Goal: Transaction & Acquisition: Purchase product/service

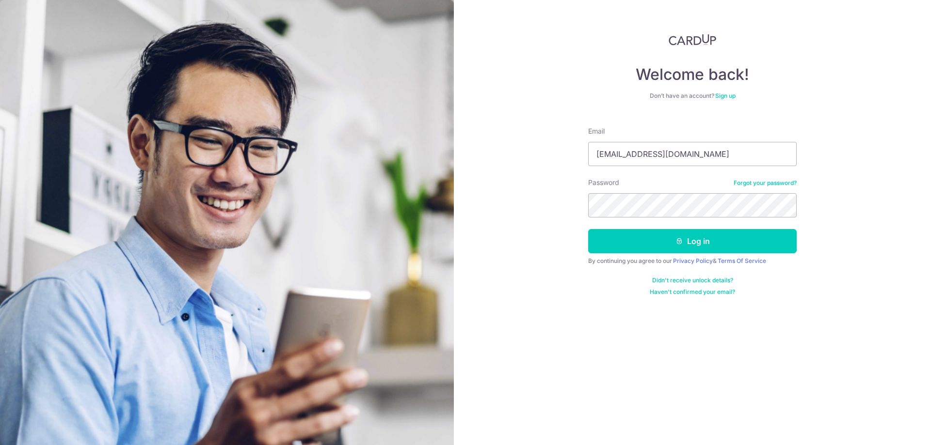
type input "yeoyixuan@gmail.com"
click at [588, 229] on button "Log in" at bounding box center [692, 241] width 208 height 24
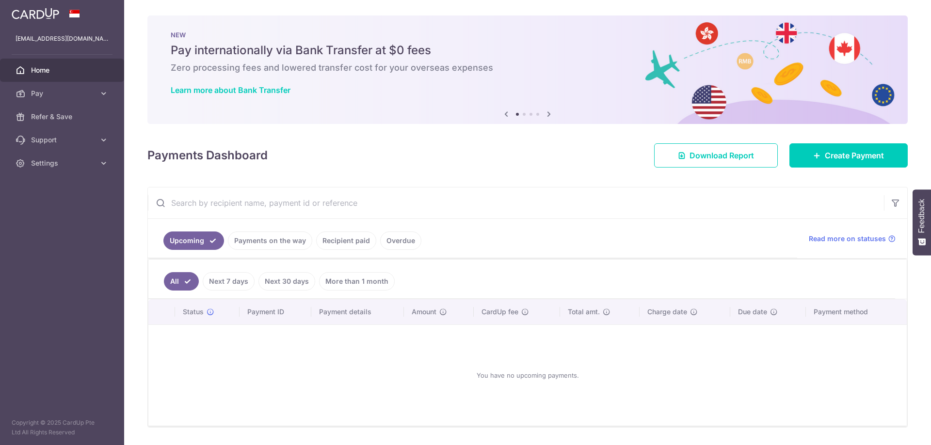
click at [246, 244] on link "Payments on the way" at bounding box center [270, 241] width 84 height 18
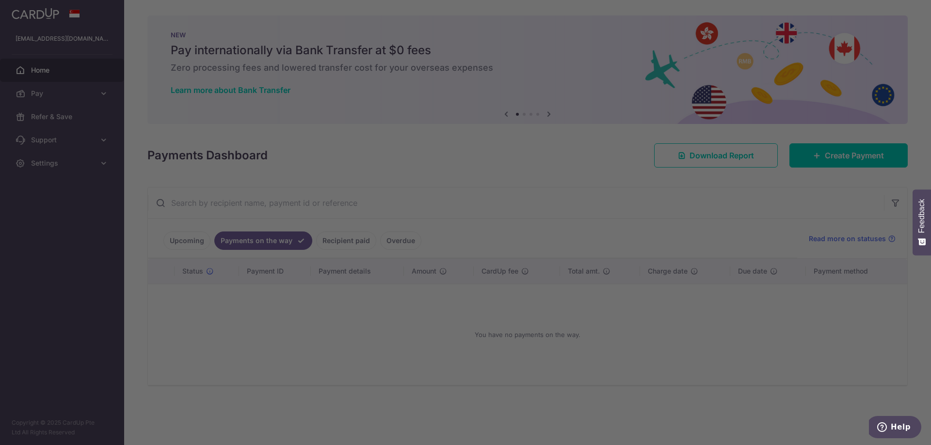
click at [319, 240] on div at bounding box center [470, 225] width 940 height 450
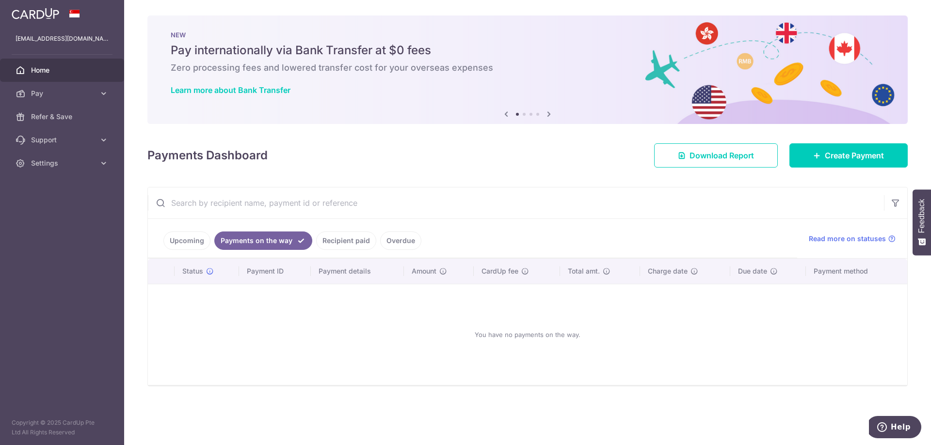
click at [351, 240] on link "Recipient paid" at bounding box center [346, 241] width 60 height 18
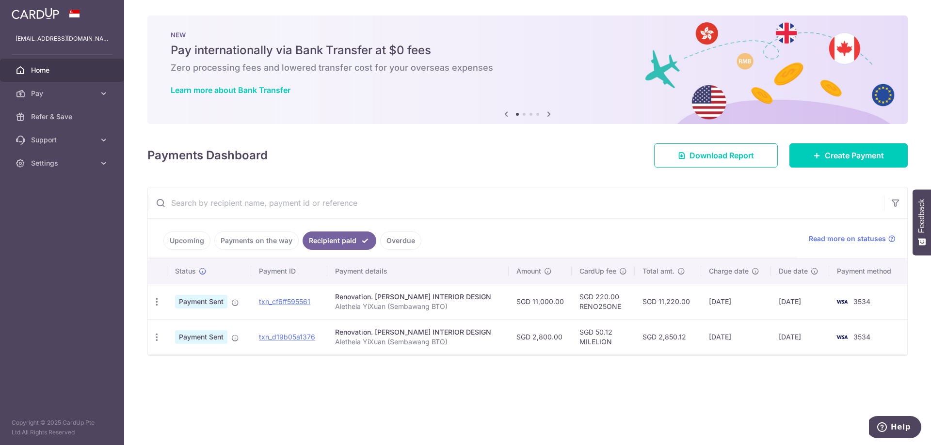
click at [435, 273] on th "Payment details" at bounding box center [417, 271] width 181 height 25
click at [408, 250] on ul "Upcoming Payments on the way Recipient paid Overdue" at bounding box center [472, 238] width 649 height 39
click at [407, 245] on link "Overdue" at bounding box center [400, 241] width 41 height 18
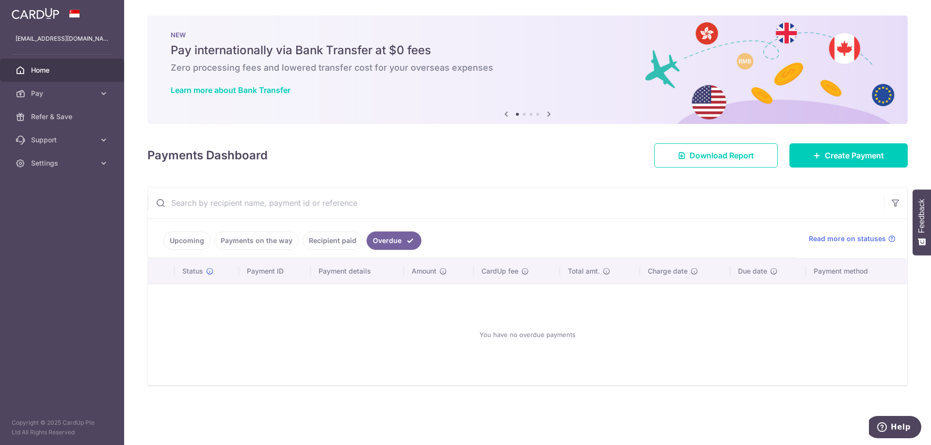
click at [200, 252] on ul "Upcoming Payments on the way Recipient paid Overdue" at bounding box center [472, 238] width 649 height 39
click at [199, 243] on link "Upcoming" at bounding box center [186, 241] width 47 height 18
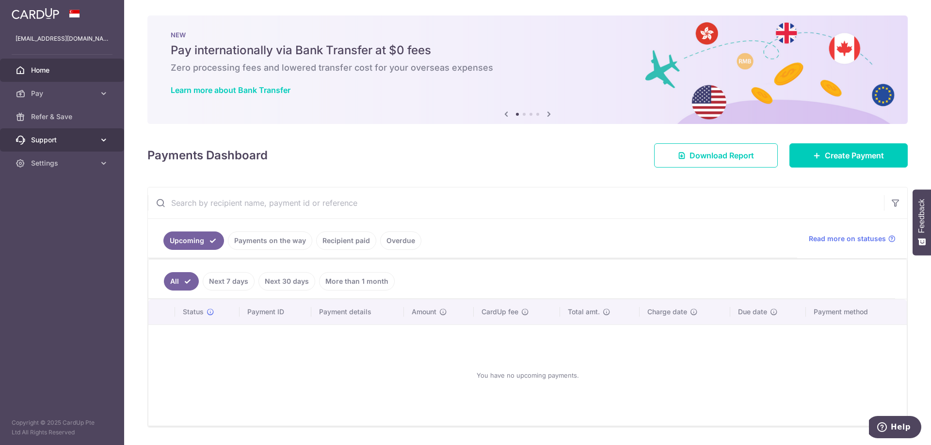
click at [107, 142] on icon at bounding box center [104, 140] width 10 height 10
click at [82, 227] on link "Settings" at bounding box center [62, 221] width 124 height 23
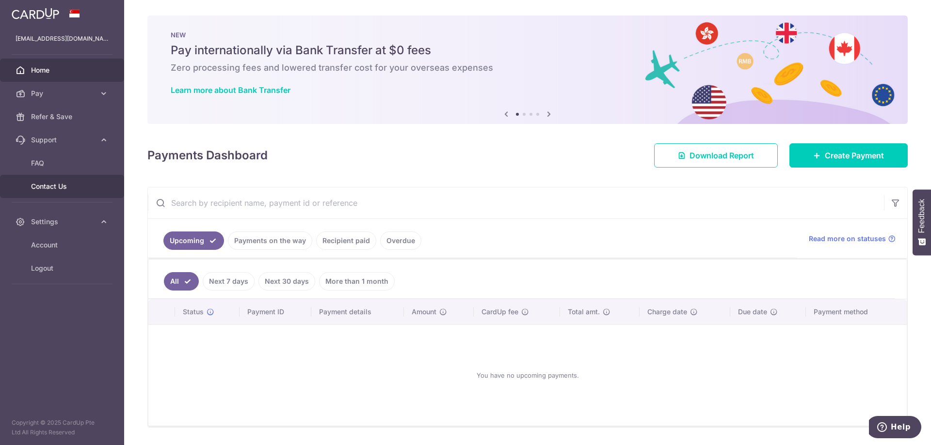
click at [48, 188] on span "Contact Us" at bounding box center [63, 187] width 64 height 10
click at [79, 164] on span "FAQ" at bounding box center [63, 163] width 64 height 10
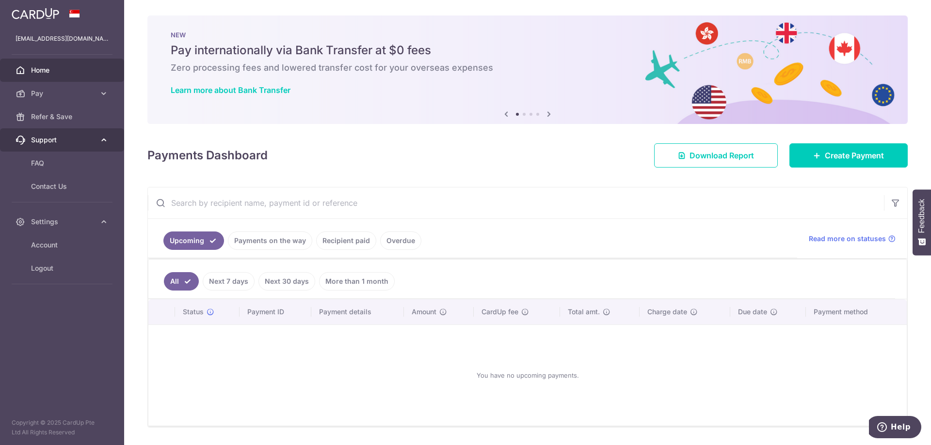
click at [85, 139] on span "Support" at bounding box center [63, 140] width 64 height 10
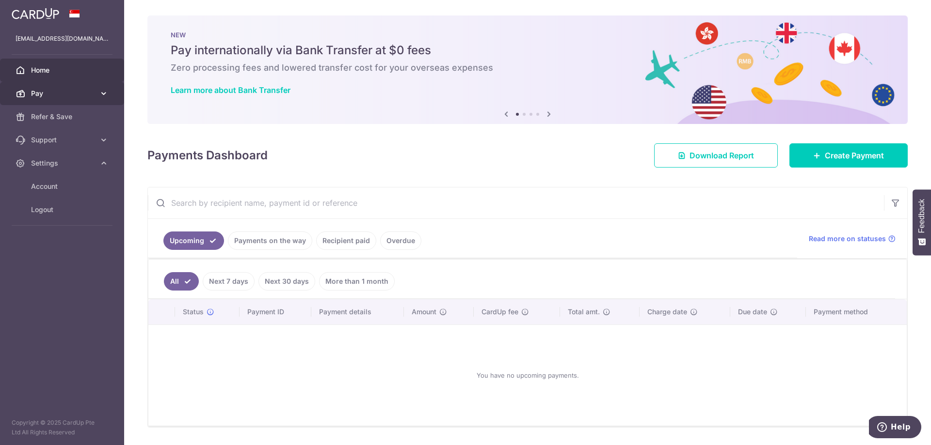
click at [90, 95] on span "Pay" at bounding box center [63, 94] width 64 height 10
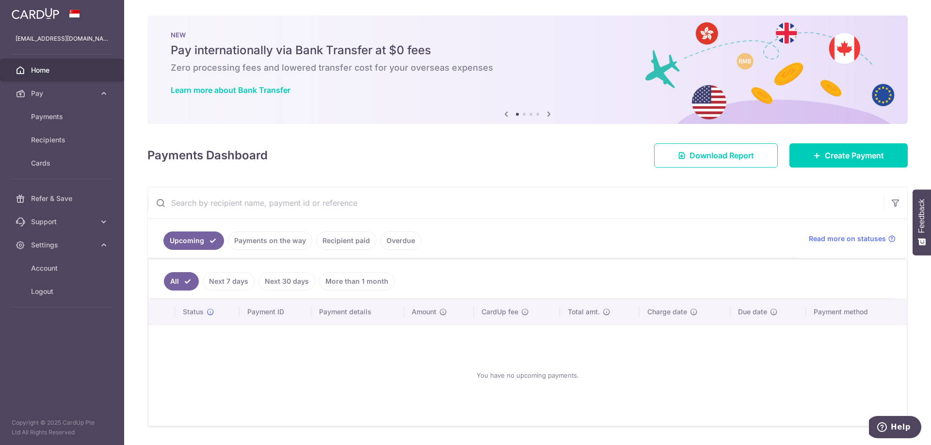
click at [453, 231] on ul "Upcoming Payments on the way Recipient paid Overdue" at bounding box center [472, 238] width 649 height 39
click at [420, 240] on ul "Upcoming Payments on the way Recipient paid Overdue" at bounding box center [472, 238] width 649 height 39
click at [412, 242] on link "Overdue" at bounding box center [400, 241] width 41 height 18
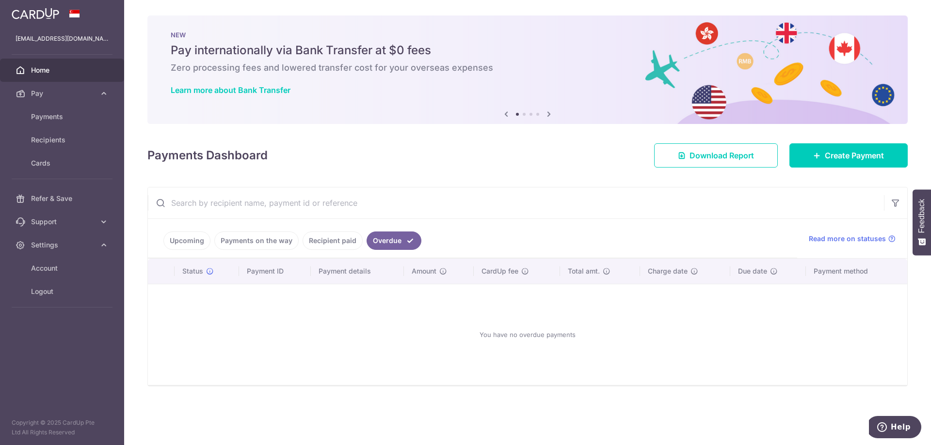
click at [350, 245] on link "Recipient paid" at bounding box center [332, 241] width 60 height 18
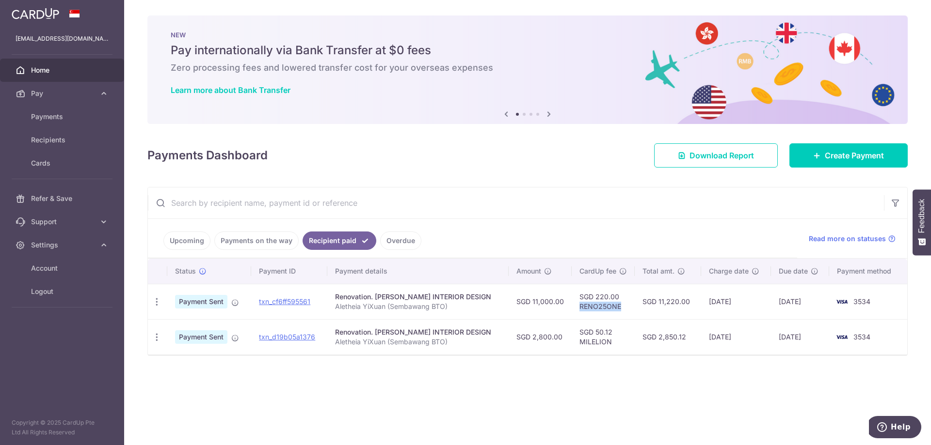
drag, startPoint x: 607, startPoint y: 307, endPoint x: 564, endPoint y: 308, distance: 43.2
click at [571, 308] on td "SGD 220.00 RENO25ONE" at bounding box center [602, 301] width 63 height 35
copy td "RENO25ONE"
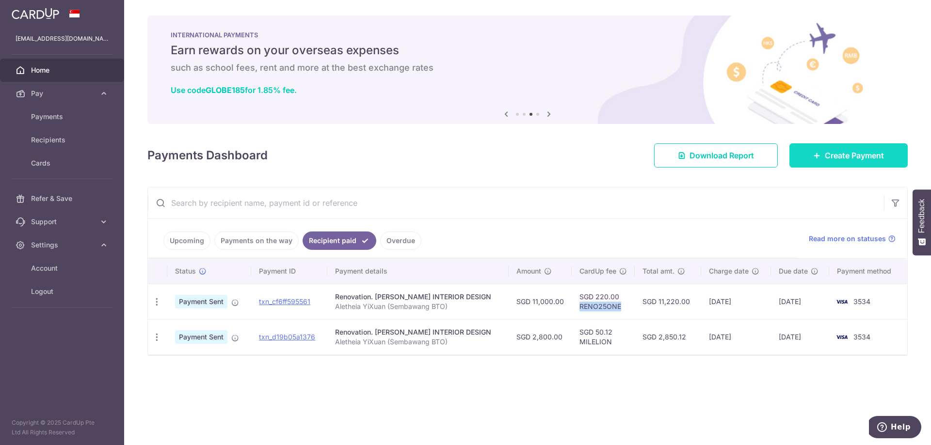
click at [822, 163] on link "Create Payment" at bounding box center [848, 155] width 118 height 24
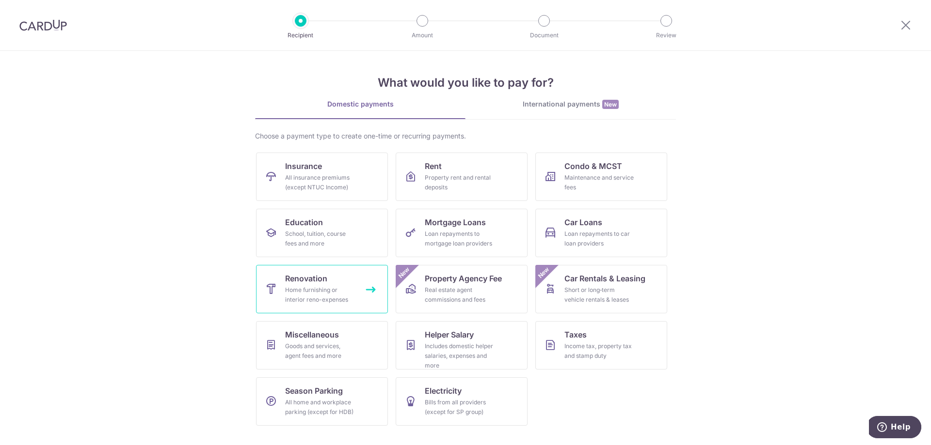
click at [320, 297] on div "Home furnishing or interior reno-expenses" at bounding box center [320, 294] width 70 height 19
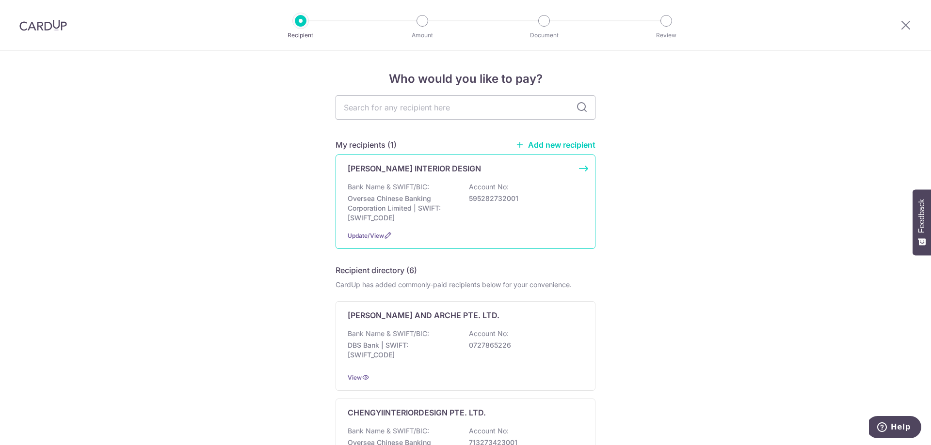
click at [459, 183] on div "Bank Name & SWIFT/BIC: Oversea Chinese Banking Corporation Limited | SWIFT: OCB…" at bounding box center [466, 202] width 236 height 41
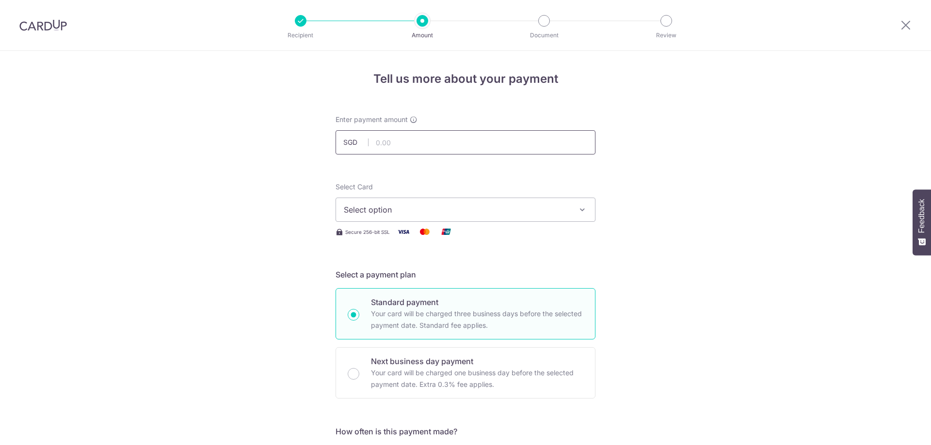
click at [430, 149] on input "text" at bounding box center [465, 142] width 260 height 24
click at [902, 23] on icon at bounding box center [906, 25] width 12 height 12
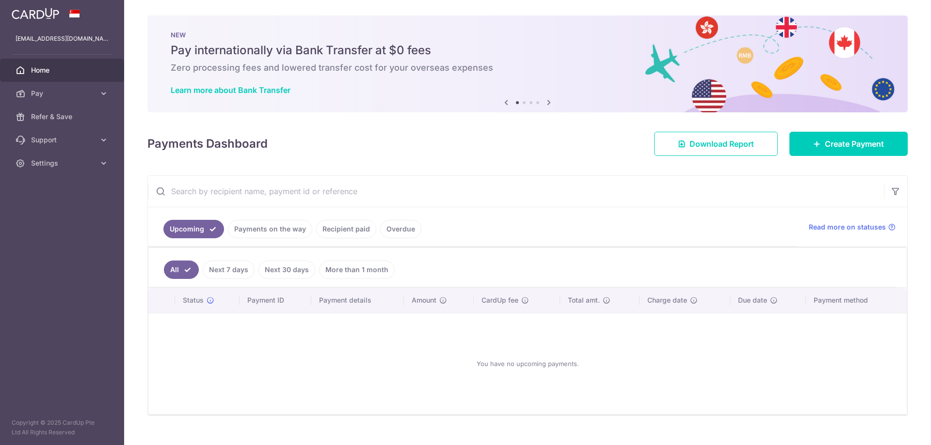
click at [255, 225] on link "Payments on the way" at bounding box center [270, 229] width 84 height 18
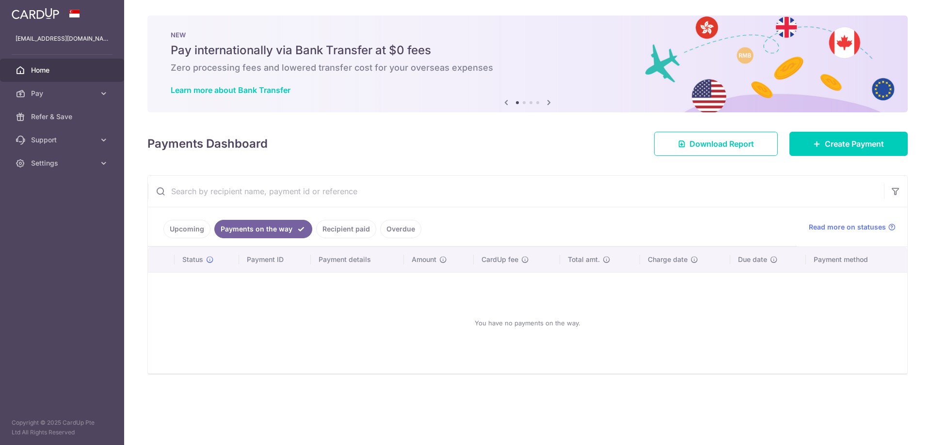
click at [312, 223] on li "Recipient paid" at bounding box center [344, 229] width 64 height 18
click at [328, 224] on link "Recipient paid" at bounding box center [346, 229] width 60 height 18
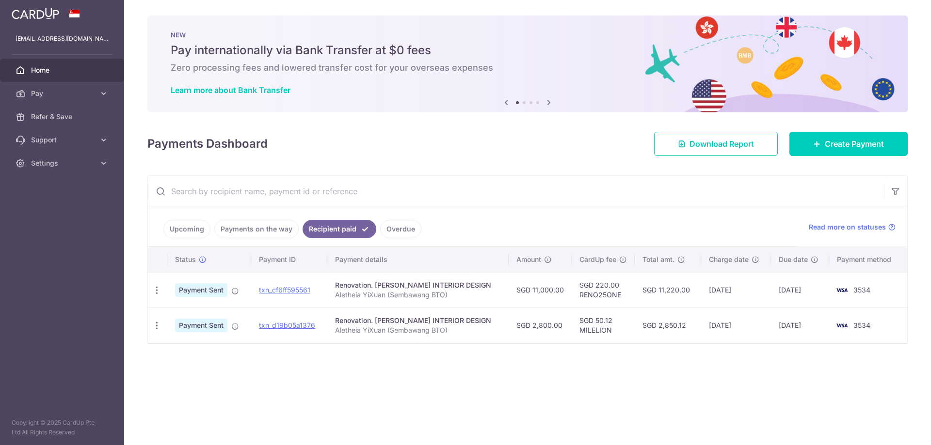
drag, startPoint x: 364, startPoint y: 219, endPoint x: 399, endPoint y: 227, distance: 36.8
click at [365, 218] on ul "Upcoming Payments on the way Recipient paid Overdue" at bounding box center [472, 226] width 649 height 39
click at [399, 227] on link "Overdue" at bounding box center [400, 229] width 41 height 18
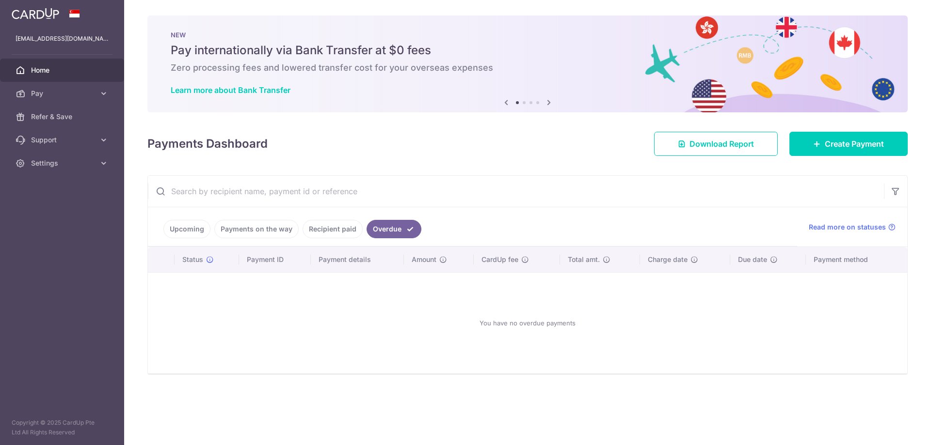
click at [207, 237] on li "Upcoming" at bounding box center [186, 229] width 47 height 18
click at [203, 230] on link "Upcoming" at bounding box center [186, 229] width 47 height 18
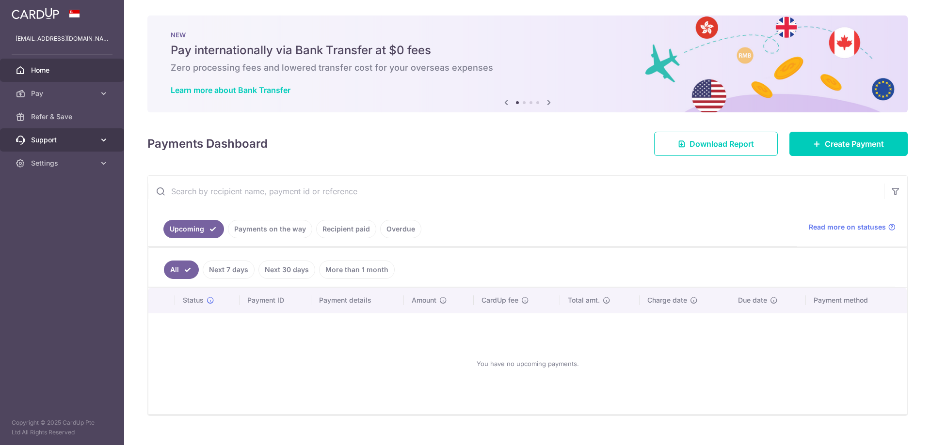
click at [98, 147] on link "Support" at bounding box center [62, 139] width 124 height 23
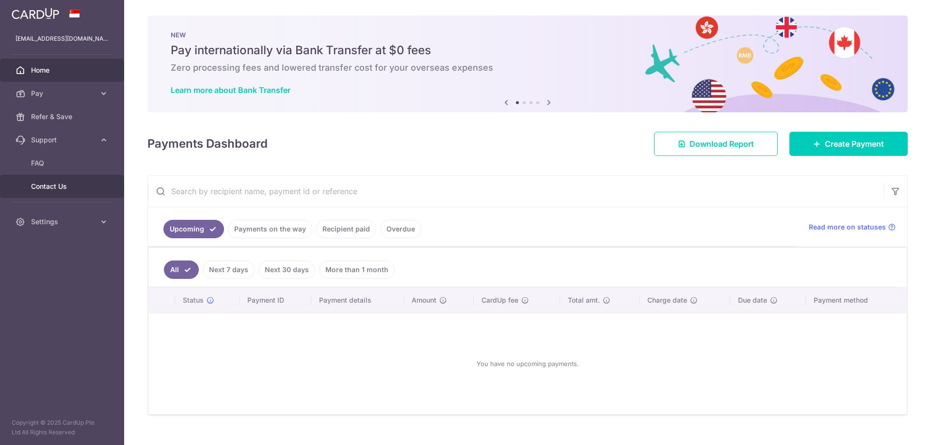
click at [59, 194] on link "Contact Us" at bounding box center [62, 186] width 124 height 23
click at [839, 146] on span "Create Payment" at bounding box center [853, 144] width 59 height 12
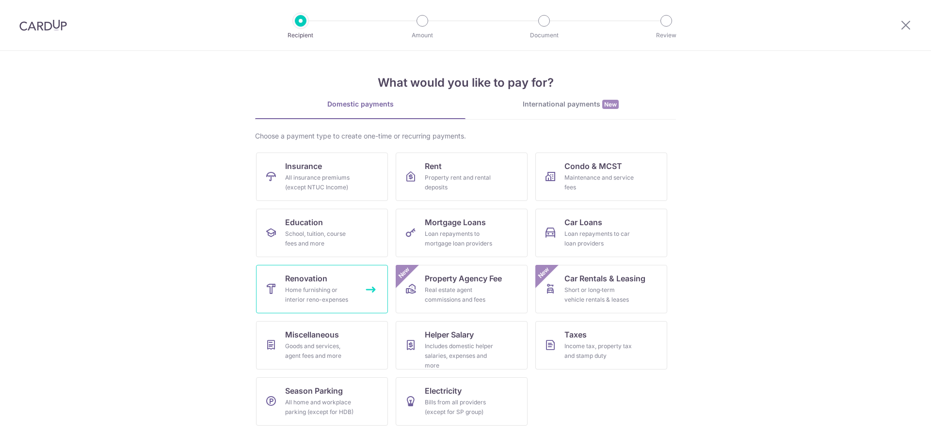
click at [329, 294] on div "Home furnishing or interior reno-expenses" at bounding box center [320, 294] width 70 height 19
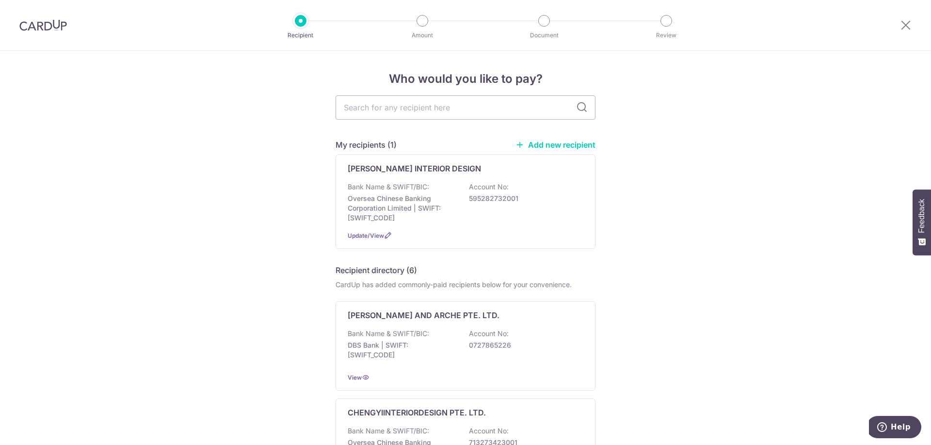
click at [884, 426] on icon "Help" at bounding box center [881, 427] width 3 height 4
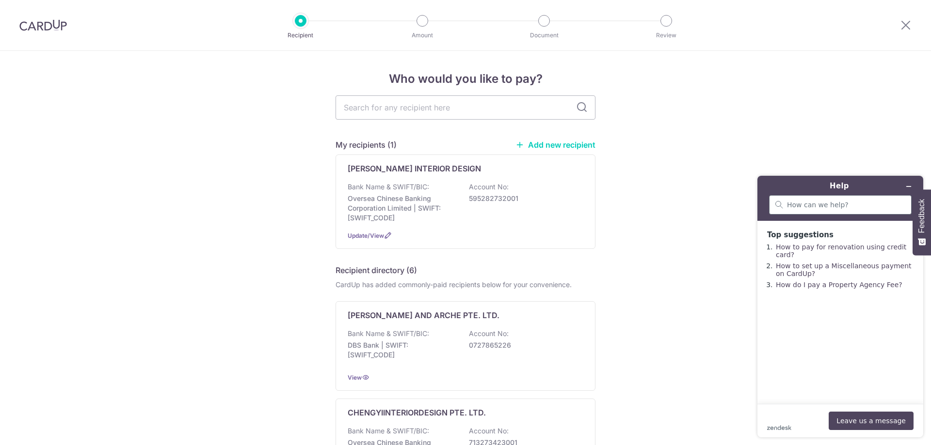
click at [808, 211] on div at bounding box center [840, 204] width 142 height 19
click at [875, 423] on button "Leave us a message" at bounding box center [870, 421] width 85 height 18
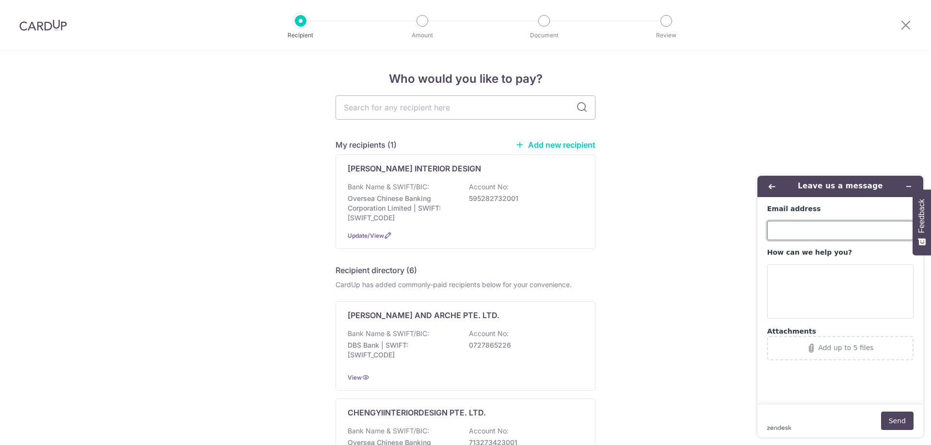
click at [817, 231] on input "Email address" at bounding box center [840, 230] width 146 height 19
click at [769, 190] on button "Back" at bounding box center [772, 187] width 16 height 14
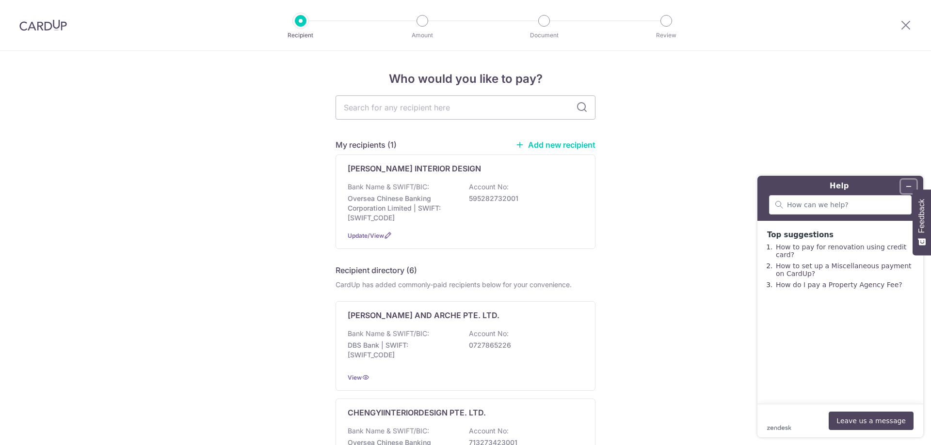
click at [904, 185] on button "Minimize widget" at bounding box center [909, 187] width 16 height 14
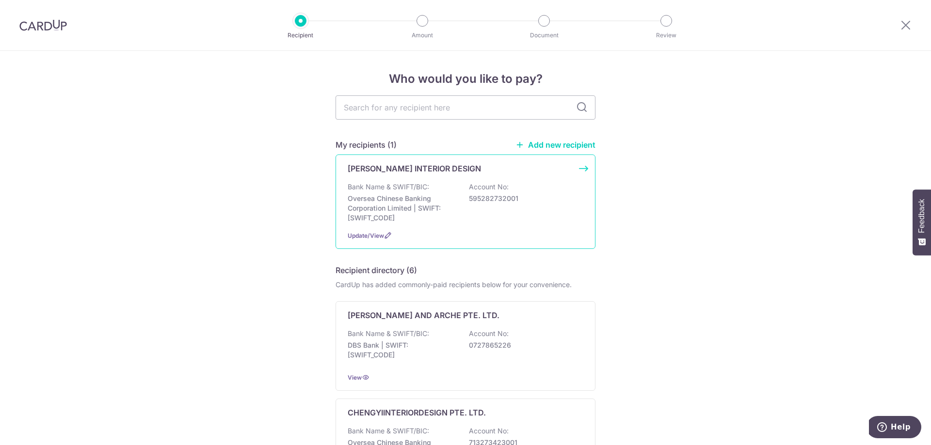
click at [431, 172] on p "LAM'S INTERIOR DESIGN" at bounding box center [414, 169] width 133 height 12
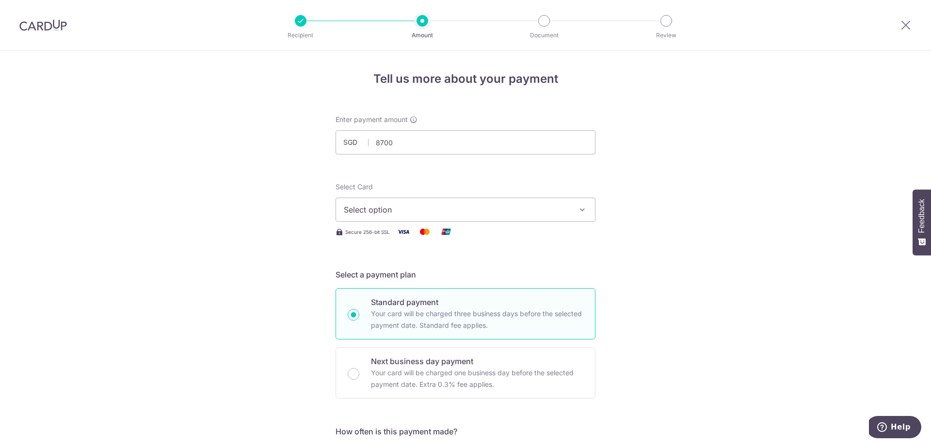
type input "8,700.00"
drag, startPoint x: 234, startPoint y: 322, endPoint x: 295, endPoint y: 323, distance: 61.1
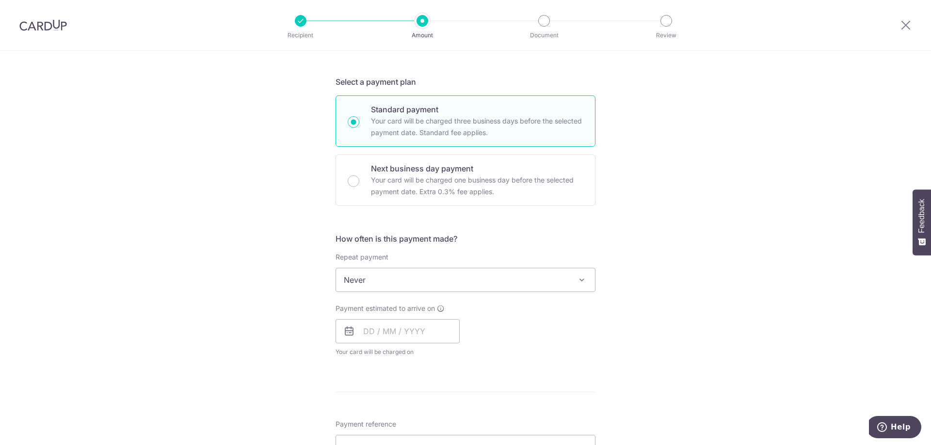
scroll to position [193, 0]
click at [395, 282] on span "Never" at bounding box center [465, 279] width 259 height 23
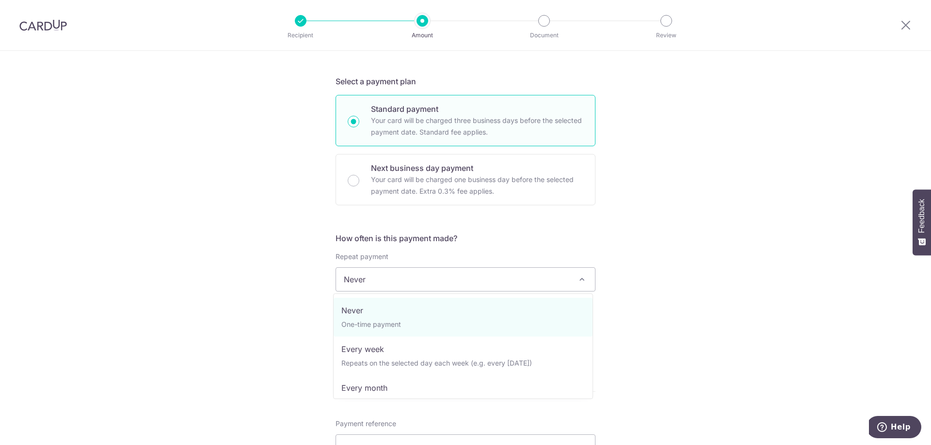
drag, startPoint x: 374, startPoint y: 324, endPoint x: 278, endPoint y: 312, distance: 96.7
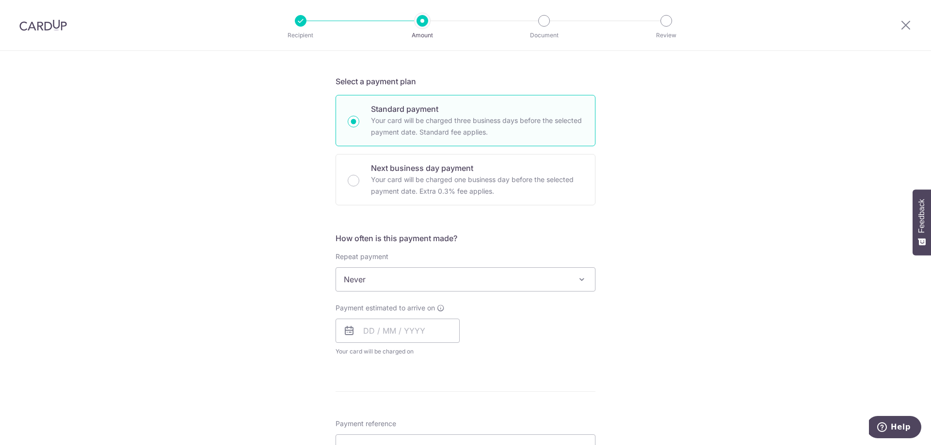
click at [281, 316] on div "Tell us more about your payment Enter payment amount SGD 8,700.00 8700.00 Selec…" at bounding box center [465, 329] width 931 height 942
click at [402, 326] on input "text" at bounding box center [397, 331] width 124 height 24
click at [407, 422] on link "8" at bounding box center [414, 419] width 16 height 16
type input "[DATE]"
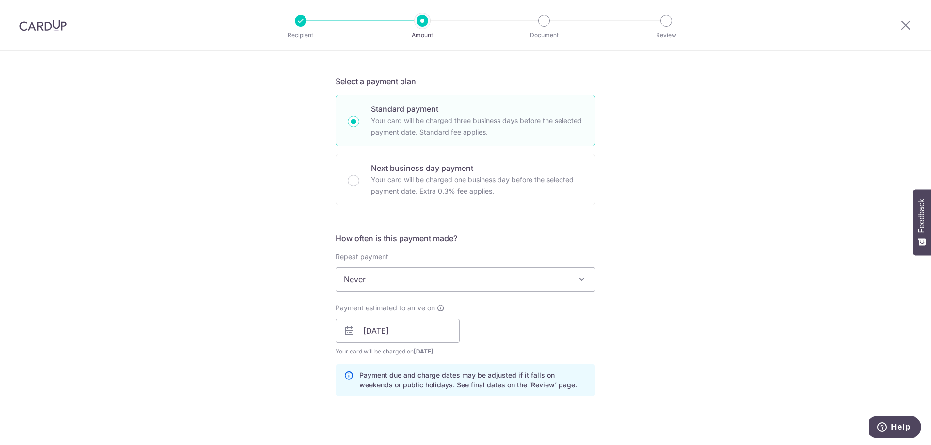
drag, startPoint x: 293, startPoint y: 291, endPoint x: 377, endPoint y: 293, distance: 83.4
click at [293, 291] on div "Tell us more about your payment Enter payment amount SGD 8,700.00 8700.00 Selec…" at bounding box center [465, 348] width 931 height 981
click at [400, 326] on input "08/10/2025" at bounding box center [397, 331] width 124 height 24
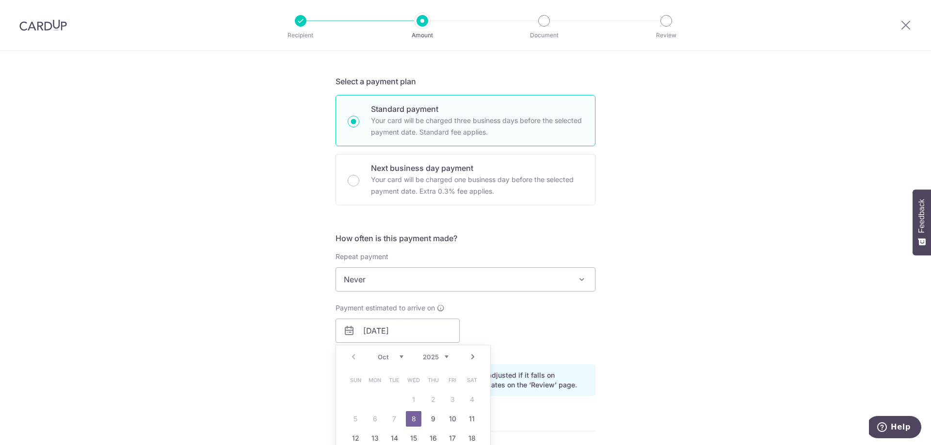
click at [214, 320] on div "Tell us more about your payment Enter payment amount SGD 8,700.00 8700.00 Selec…" at bounding box center [465, 348] width 931 height 981
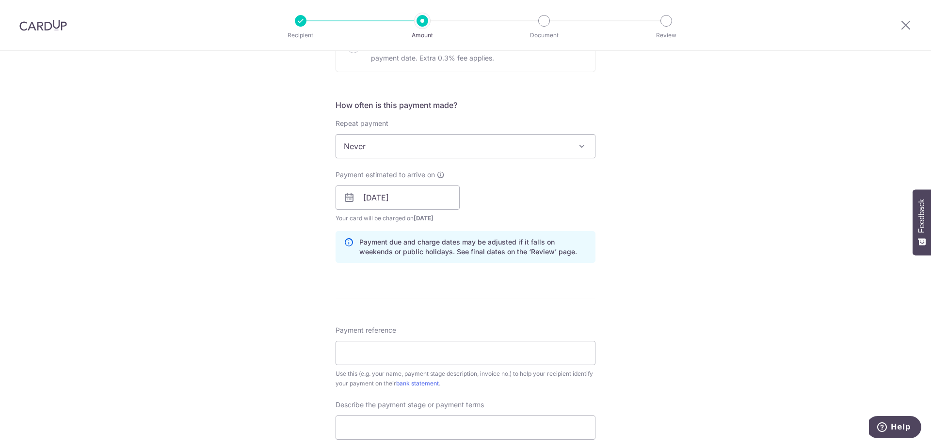
scroll to position [338, 0]
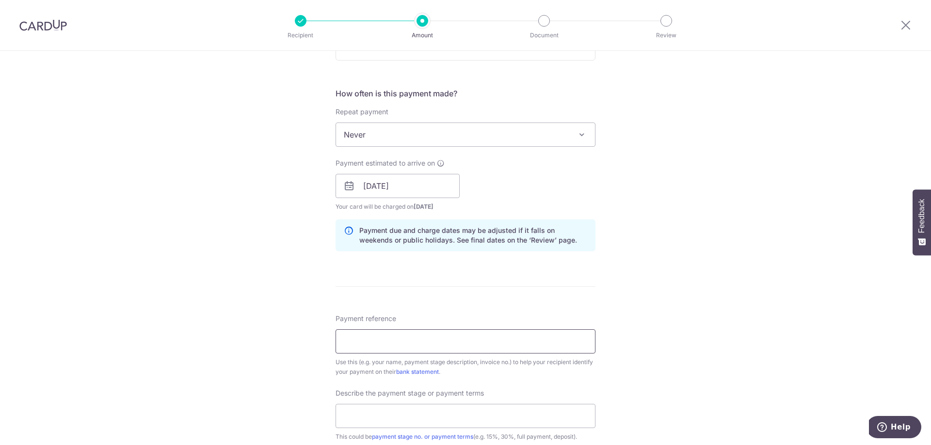
click at [458, 337] on input "Payment reference" at bounding box center [465, 342] width 260 height 24
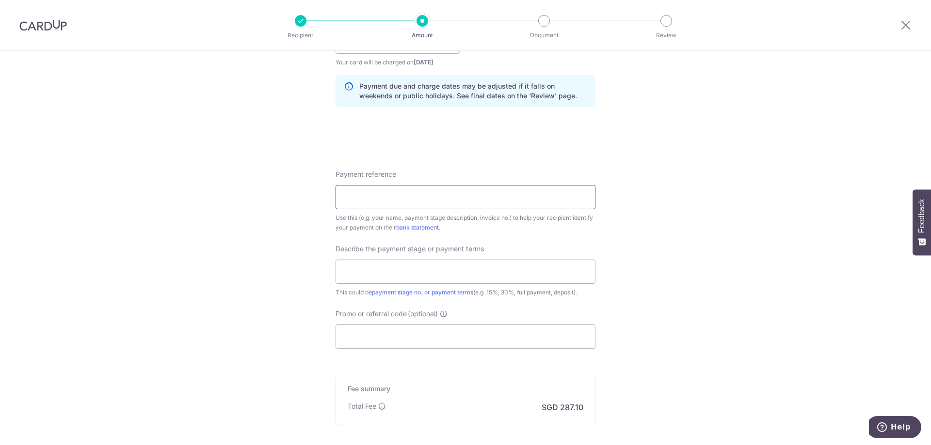
scroll to position [484, 0]
type input "3rd payment"
click at [420, 274] on input "text" at bounding box center [465, 271] width 260 height 24
drag, startPoint x: 426, startPoint y: 199, endPoint x: 218, endPoint y: 193, distance: 208.0
click at [218, 193] on div "Tell us more about your payment Enter payment amount SGD 8,700.00 8700.00 Selec…" at bounding box center [465, 57] width 931 height 981
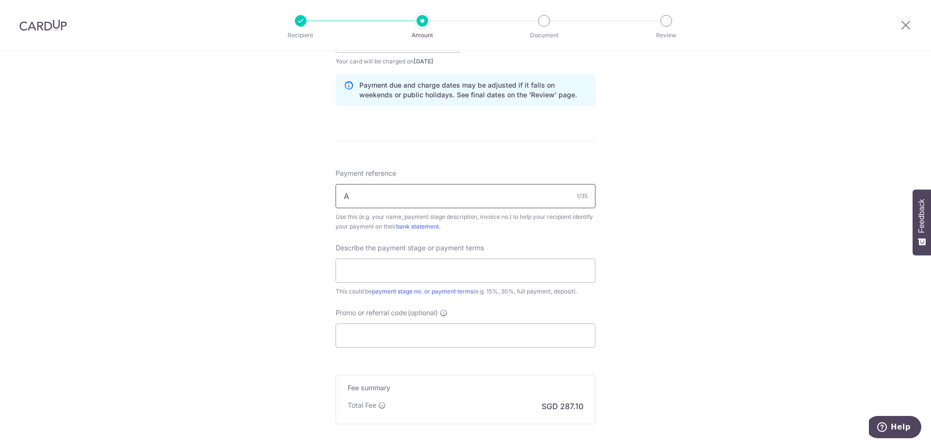
paste input "Aletheia YiXuan (Sembawang BTO)"
drag, startPoint x: 308, startPoint y: 212, endPoint x: 130, endPoint y: 218, distance: 178.0
click at [114, 216] on div "Tell us more about your payment Enter payment amount SGD 8,700.00 8700.00 Selec…" at bounding box center [465, 57] width 931 height 981
paste input "text"
type input "Aletheia YiXuan (Sembawang BTO)"
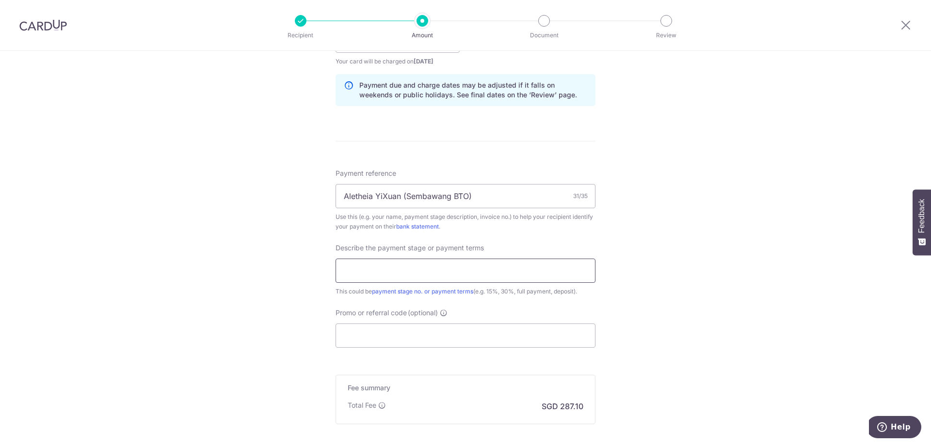
click at [351, 277] on input "text" at bounding box center [465, 271] width 260 height 24
type input "3rd payment"
click at [497, 336] on input "Promo or referral code (optional)" at bounding box center [465, 336] width 260 height 24
paste input "RENO25ONE"
type input "RENO25ONE"
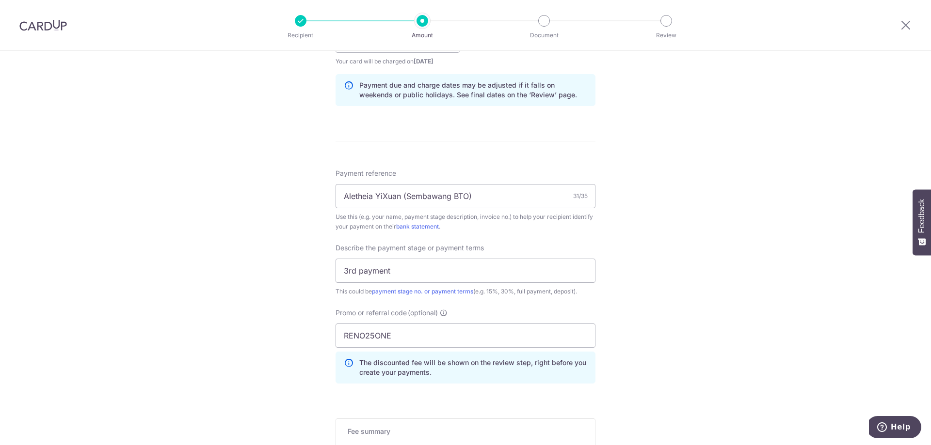
drag, startPoint x: 220, startPoint y: 354, endPoint x: 227, endPoint y: 351, distance: 7.6
click at [227, 351] on div "Tell us more about your payment Enter payment amount SGD 8,700.00 8700.00 Selec…" at bounding box center [465, 79] width 931 height 1025
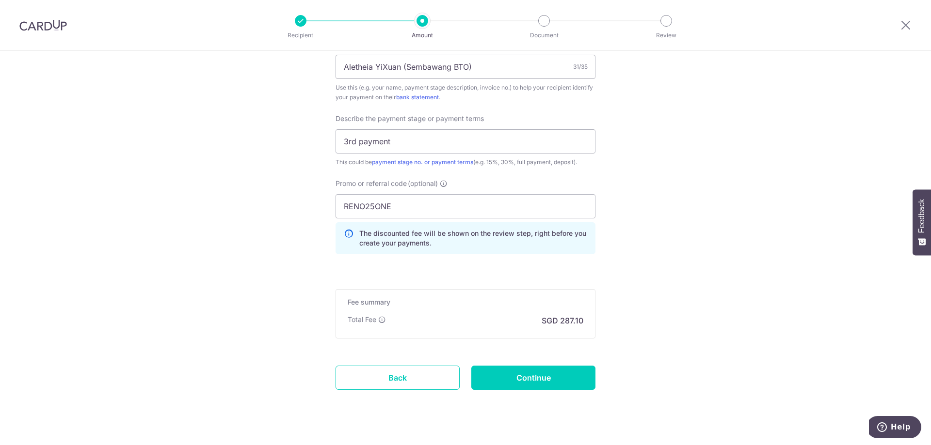
scroll to position [631, 0]
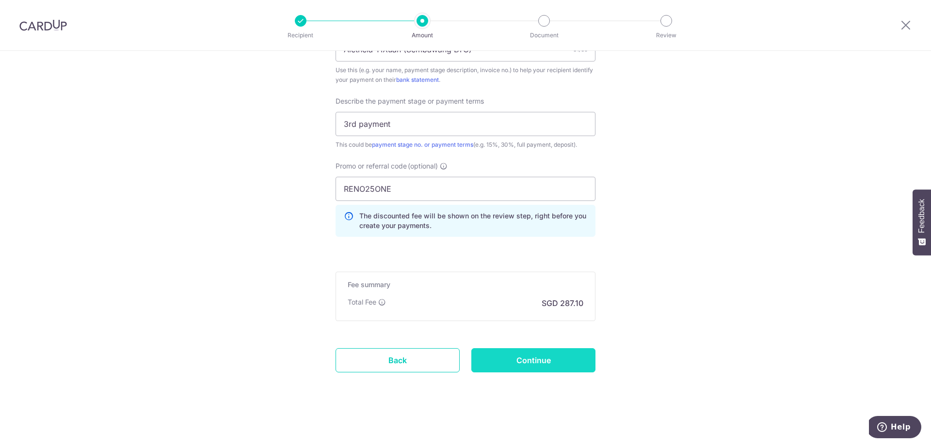
click at [499, 358] on input "Continue" at bounding box center [533, 360] width 124 height 24
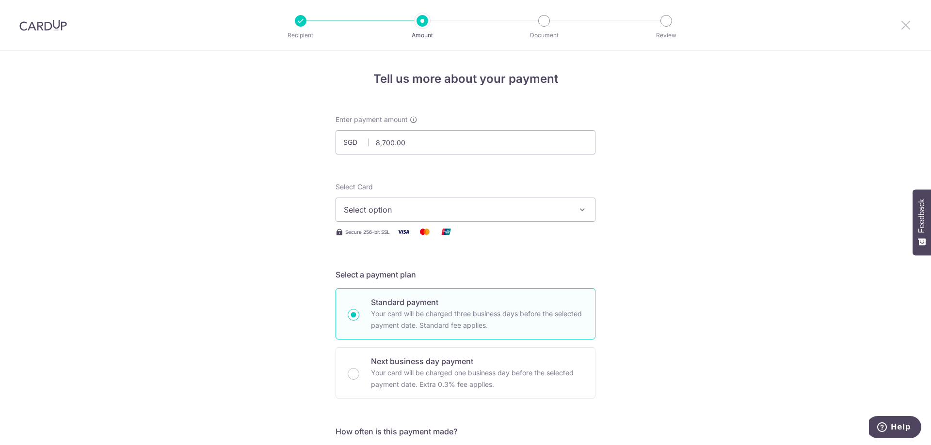
click at [900, 28] on icon at bounding box center [906, 25] width 12 height 12
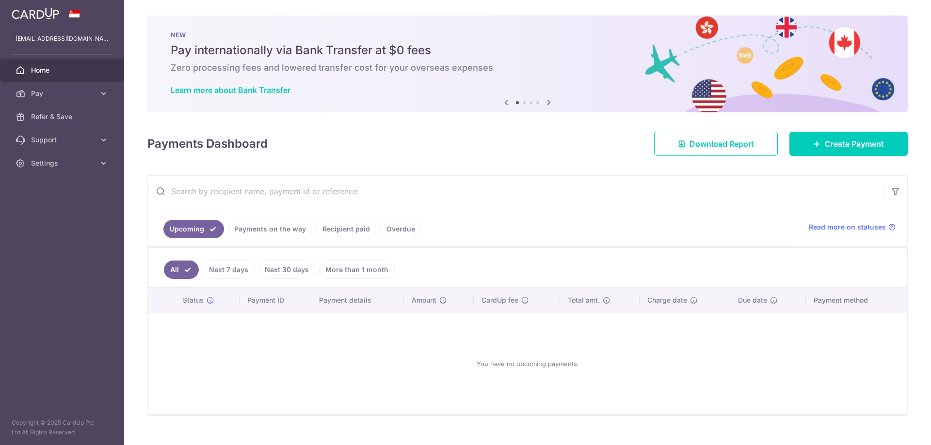
click at [387, 220] on link "Overdue" at bounding box center [400, 229] width 41 height 18
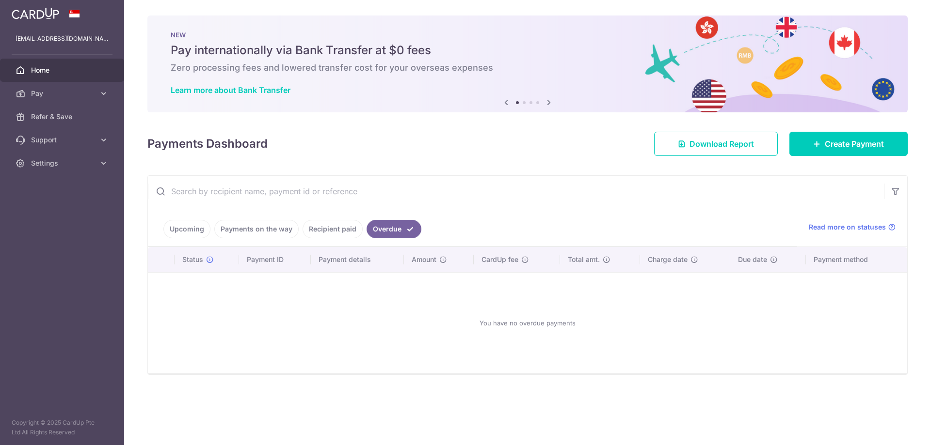
click at [347, 232] on link "Recipient paid" at bounding box center [332, 229] width 60 height 18
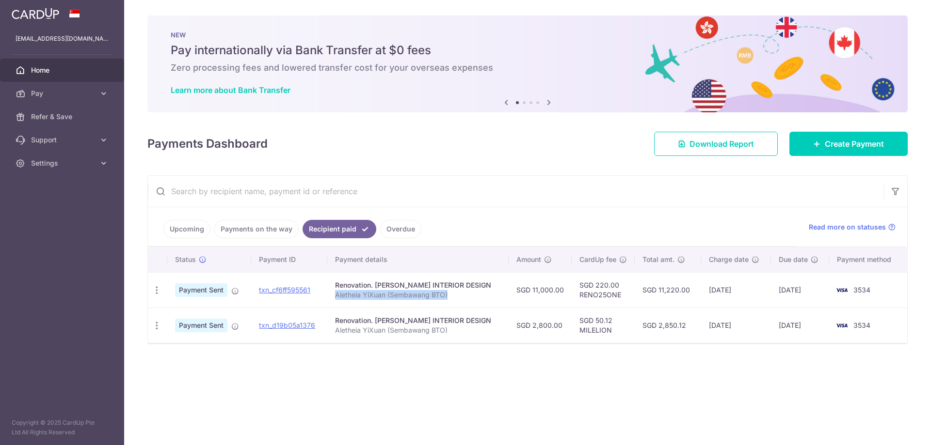
drag, startPoint x: 347, startPoint y: 297, endPoint x: 459, endPoint y: 301, distance: 111.5
click at [459, 301] on td "Renovation. LAM'S INTERIOR DESIGN Aletheia YiXuan (Sembawang BTO)" at bounding box center [417, 289] width 181 height 35
copy p "Aletheia YiXuan (Sembawang BTO)"
drag, startPoint x: 565, startPoint y: 294, endPoint x: 604, endPoint y: 291, distance: 39.3
click at [604, 291] on td "SGD 220.00 RENO25ONE" at bounding box center [602, 289] width 63 height 35
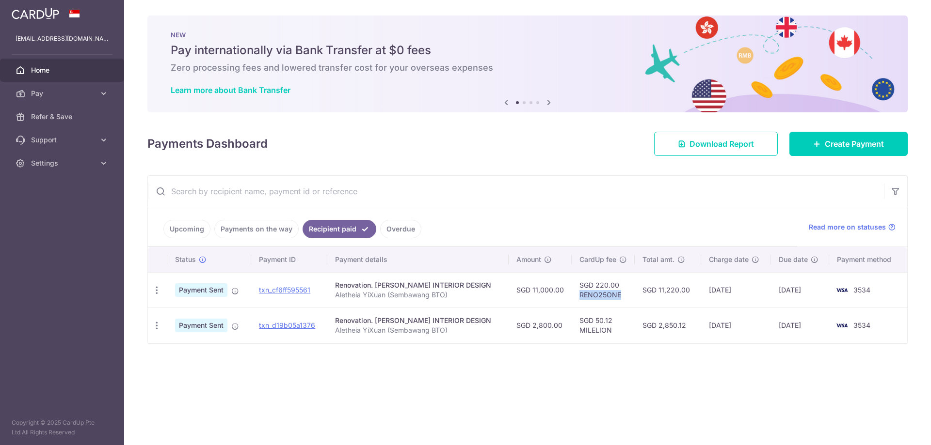
click at [604, 291] on td "SGD 220.00 RENO25ONE" at bounding box center [602, 289] width 63 height 35
drag, startPoint x: 562, startPoint y: 297, endPoint x: 617, endPoint y: 293, distance: 55.9
click at [617, 293] on td "SGD 220.00 RENO25ONE" at bounding box center [602, 289] width 63 height 35
copy td "RENO25ONE"
click at [475, 285] on div "Renovation. LAM'S INTERIOR DESIGN" at bounding box center [418, 286] width 166 height 10
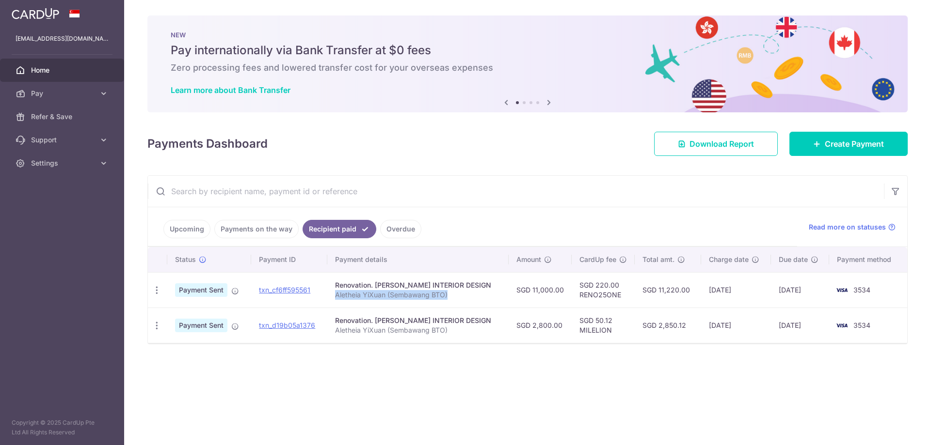
drag, startPoint x: 474, startPoint y: 294, endPoint x: 347, endPoint y: 296, distance: 127.5
click at [347, 296] on p "Aletheia YiXuan (Sembawang BTO)" at bounding box center [418, 295] width 166 height 10
copy p "Aletheia YiXuan (Sembawang BTO)"
click at [196, 238] on ul "Upcoming Payments on the way Recipient paid Overdue" at bounding box center [472, 226] width 649 height 39
click at [190, 227] on link "Upcoming" at bounding box center [186, 229] width 47 height 18
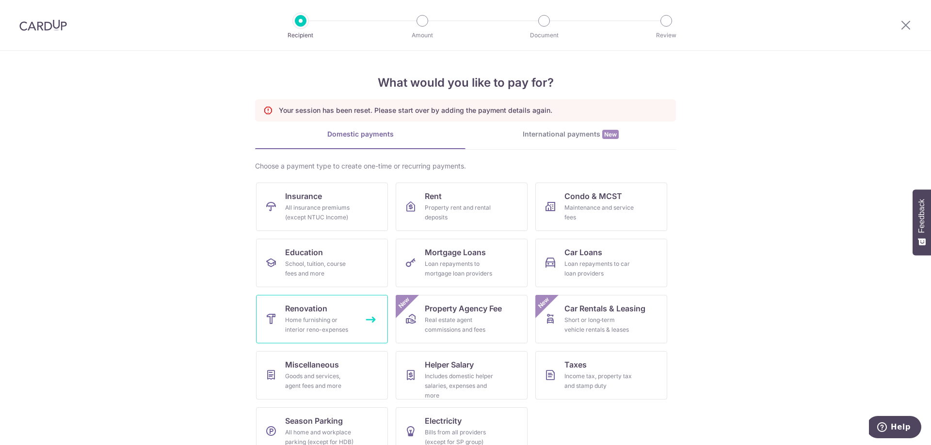
click at [350, 330] on div "Home furnishing or interior reno-expenses" at bounding box center [320, 325] width 70 height 19
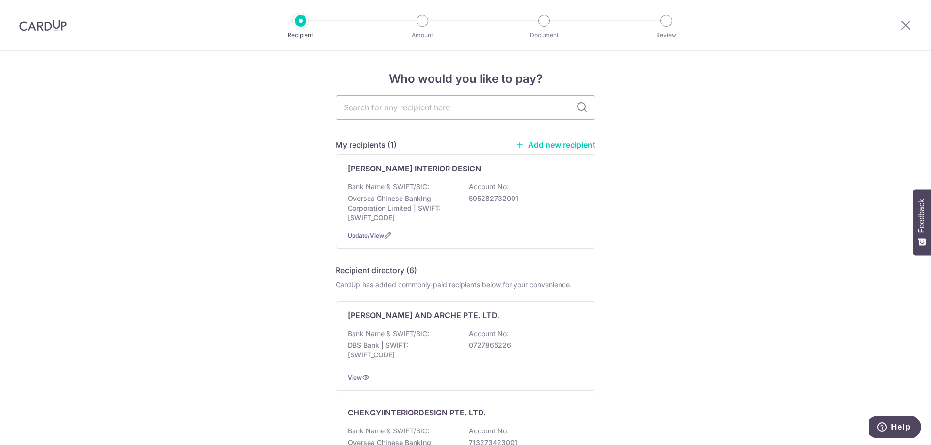
click at [444, 218] on p "Oversea Chinese Banking Corporation Limited | SWIFT: [SWIFT_CODE]" at bounding box center [402, 208] width 109 height 29
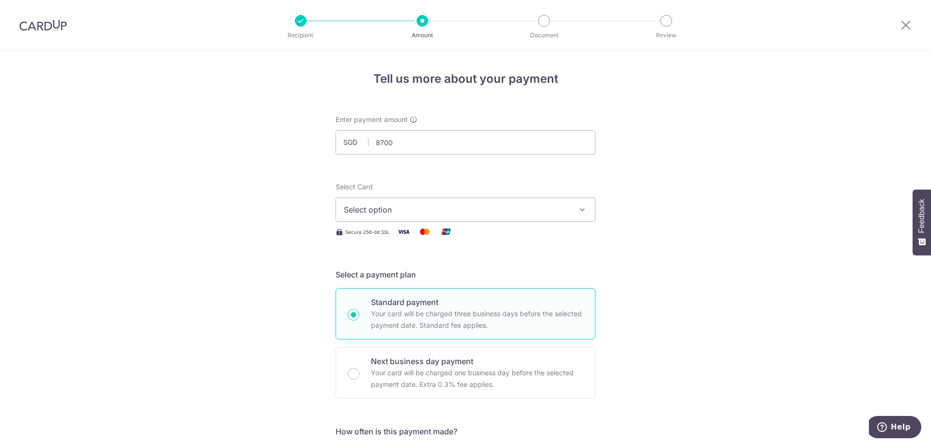
type input "8,700.00"
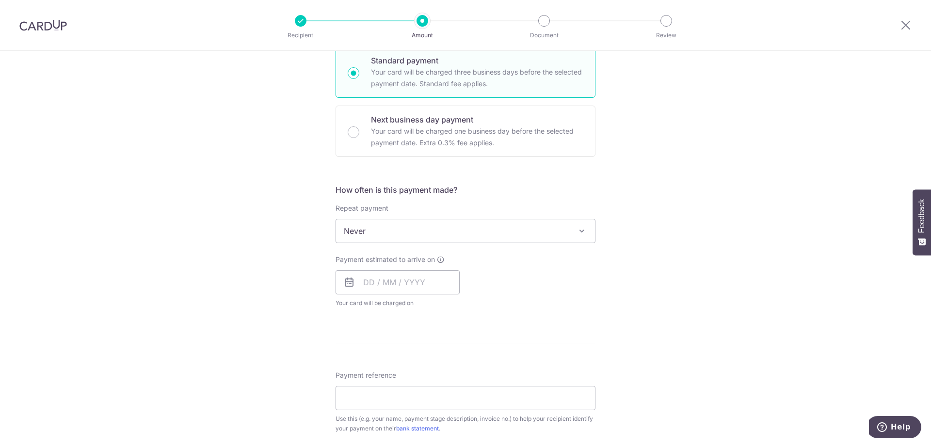
scroll to position [242, 0]
click at [398, 277] on input "text" at bounding box center [397, 282] width 124 height 24
click at [408, 364] on link "8" at bounding box center [414, 371] width 16 height 16
type input "[DATE]"
click at [285, 333] on div "Tell us more about your payment Enter payment amount SGD 8,700.00 8700.00 Selec…" at bounding box center [465, 280] width 931 height 942
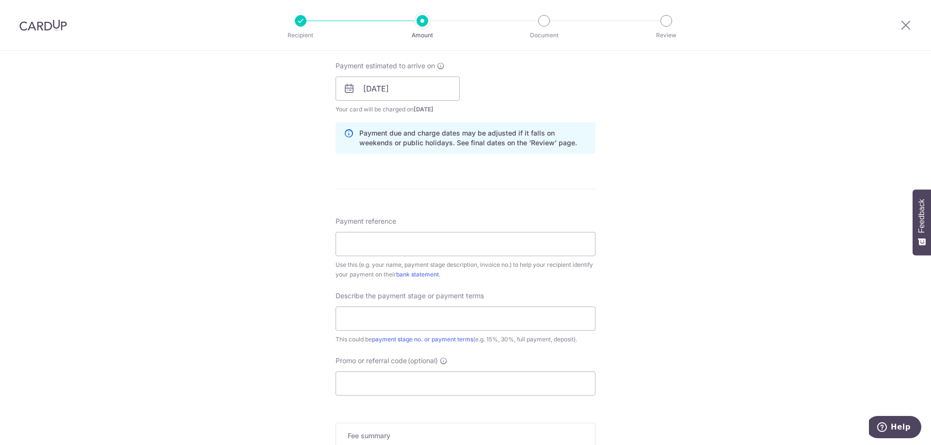
scroll to position [436, 0]
click at [407, 236] on input "Payment reference" at bounding box center [465, 244] width 260 height 24
click at [398, 332] on div "Describe the payment stage or payment terms This could be payment stage no. or …" at bounding box center [465, 317] width 260 height 53
click at [401, 326] on input "text" at bounding box center [465, 318] width 260 height 24
click at [399, 244] on input "Payment reference" at bounding box center [465, 244] width 260 height 24
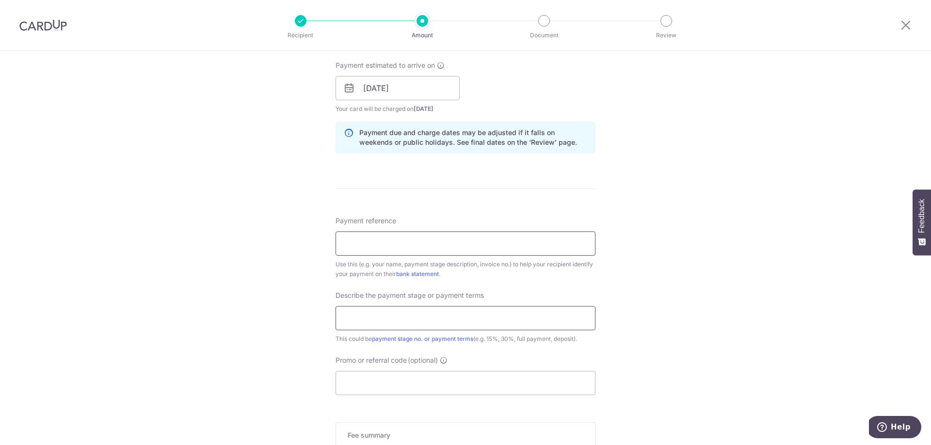
paste input "RENO25ONE"
type input "RENO25ONE"
click at [405, 383] on input "Promo or referral code (optional)" at bounding box center [465, 383] width 260 height 24
paste input "RENO25ONE"
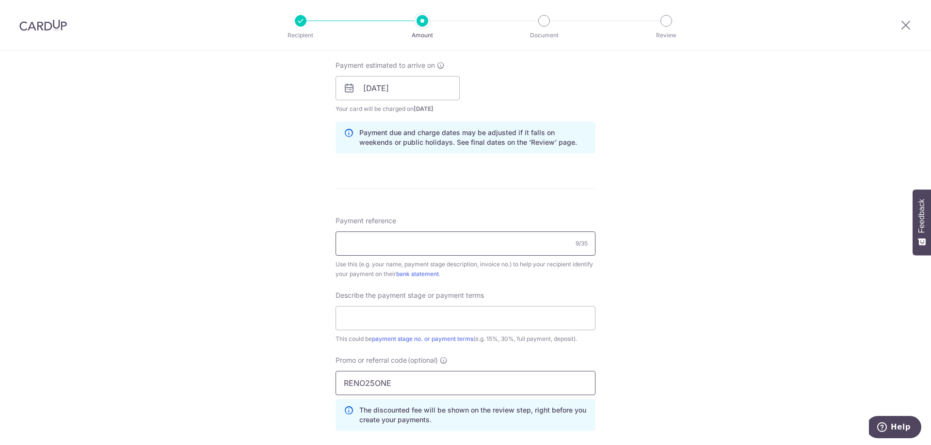
type input "RENO25ONE"
click at [406, 240] on input "Payment reference" at bounding box center [465, 244] width 260 height 24
paste input "Aletheia YiXuan (Sembawang BTO)"
type input "Aletheia YiXuan (Sembawang BTO)"
click at [378, 332] on div "Describe the payment stage or payment terms This could be payment stage no. or …" at bounding box center [465, 317] width 260 height 53
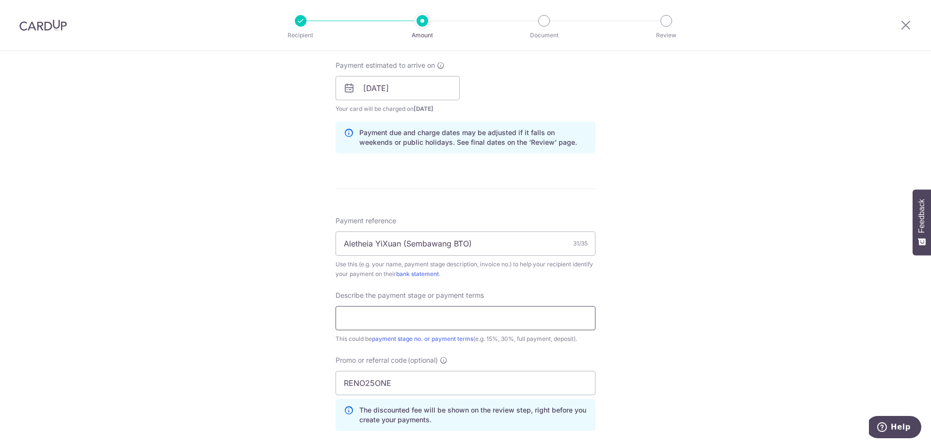
click at [382, 313] on input "text" at bounding box center [465, 318] width 260 height 24
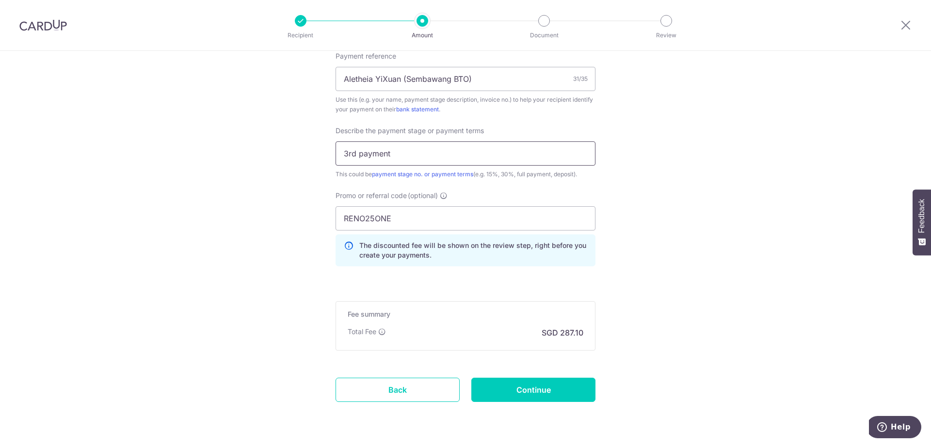
scroll to position [631, 0]
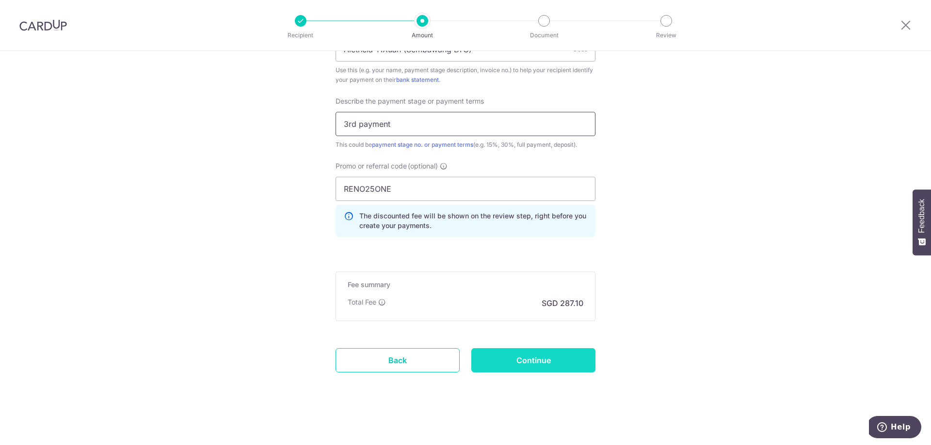
type input "3rd payment"
click at [482, 352] on input "Continue" at bounding box center [533, 360] width 124 height 24
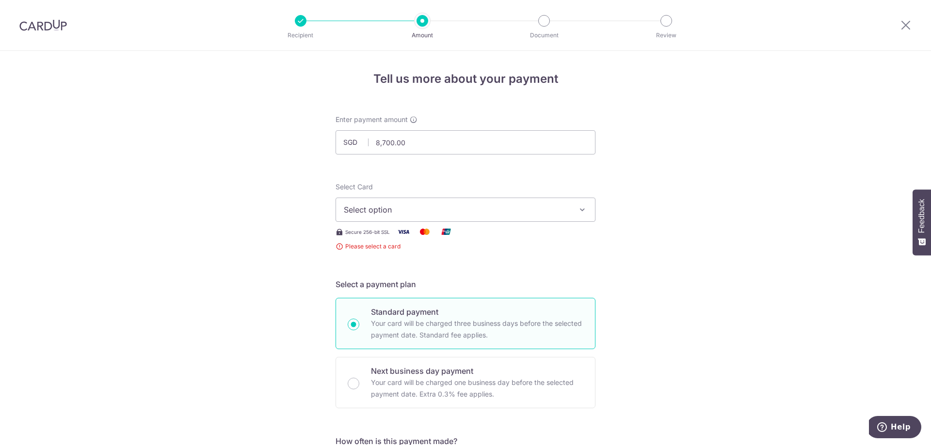
click at [399, 213] on span "Select option" at bounding box center [457, 210] width 226 height 12
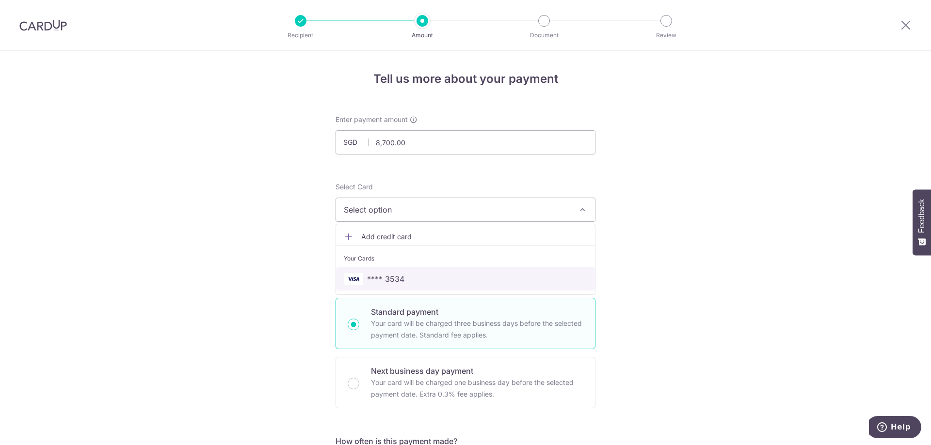
click at [398, 276] on span "**** 3534" at bounding box center [385, 279] width 37 height 12
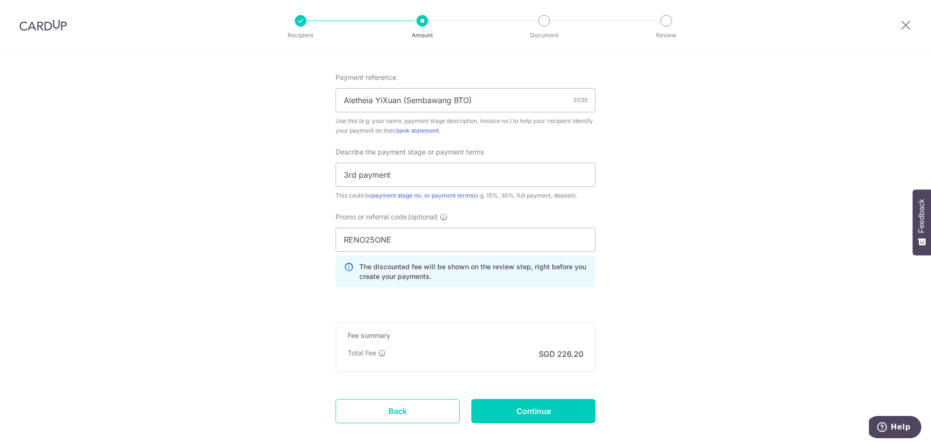
scroll to position [581, 0]
click at [531, 404] on input "Continue" at bounding box center [533, 410] width 124 height 24
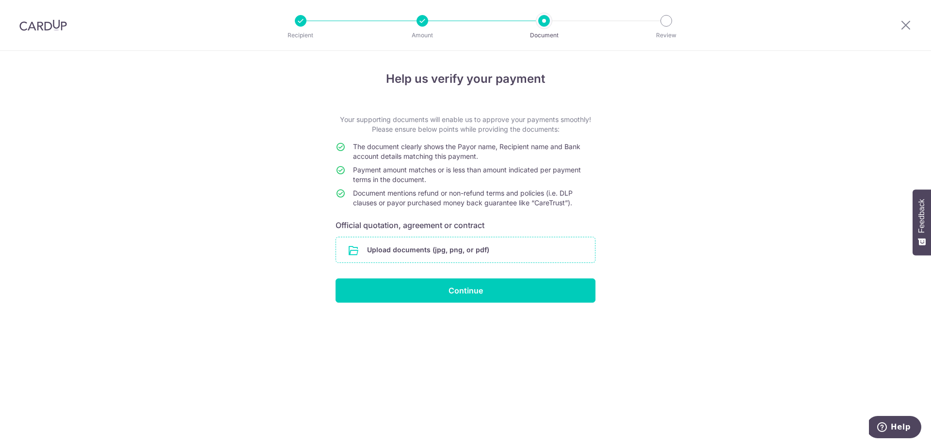
click at [422, 245] on input "file" at bounding box center [465, 249] width 259 height 25
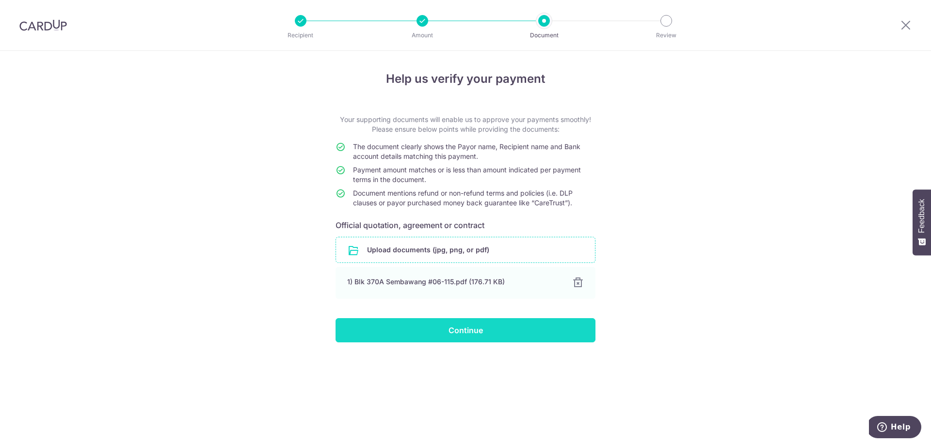
click at [382, 328] on input "Continue" at bounding box center [465, 330] width 260 height 24
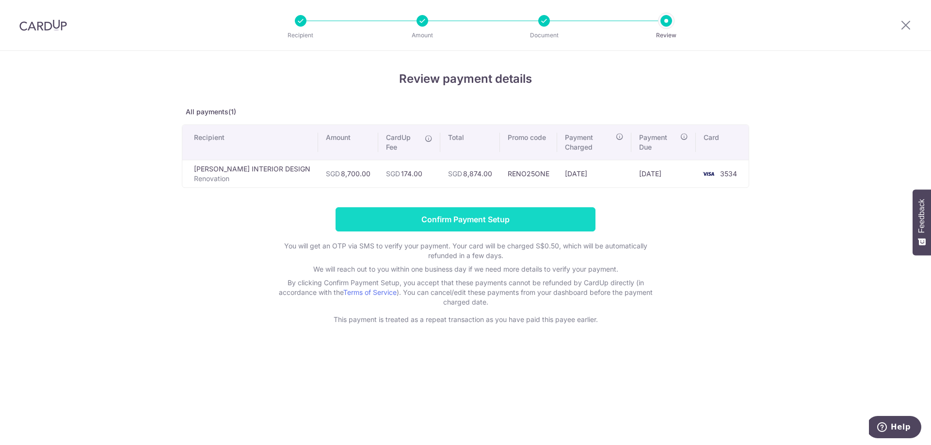
click at [421, 207] on input "Confirm Payment Setup" at bounding box center [465, 219] width 260 height 24
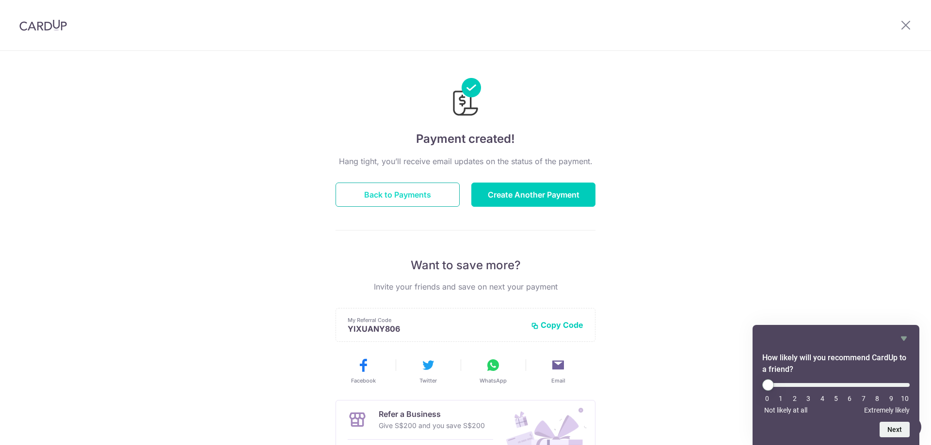
click at [399, 198] on button "Back to Payments" at bounding box center [397, 195] width 124 height 24
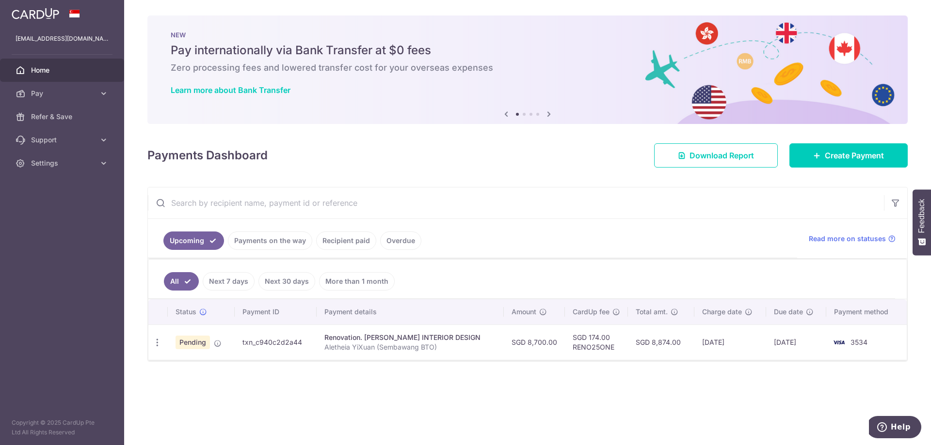
click at [798, 348] on td "[DATE]" at bounding box center [796, 342] width 60 height 35
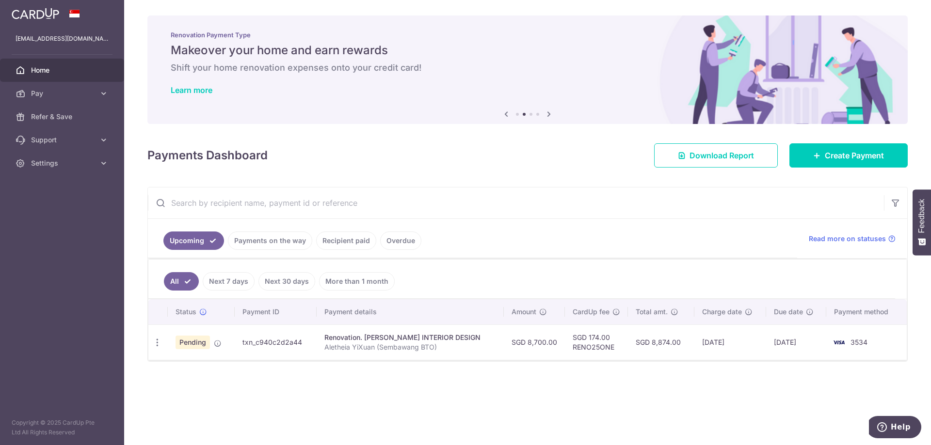
click at [538, 393] on div "× Pause Schedule Pause all future payments in this series Pause just this one p…" at bounding box center [527, 222] width 807 height 445
click at [225, 264] on ul "All Next 7 days Next 30 days More than 1 month" at bounding box center [521, 279] width 746 height 39
drag, startPoint x: 227, startPoint y: 280, endPoint x: 245, endPoint y: 272, distance: 19.5
click at [227, 280] on link "Next 7 days" at bounding box center [229, 281] width 52 height 18
click at [278, 278] on link "Next 30 days" at bounding box center [286, 281] width 57 height 18
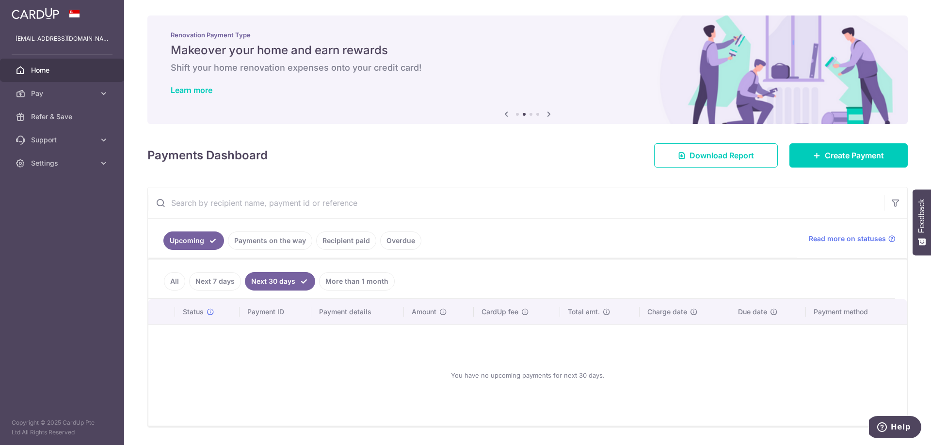
click at [340, 268] on ul "All Next 7 days Next 30 days More than 1 month" at bounding box center [521, 279] width 746 height 39
click at [352, 288] on link "More than 1 month" at bounding box center [357, 281] width 76 height 18
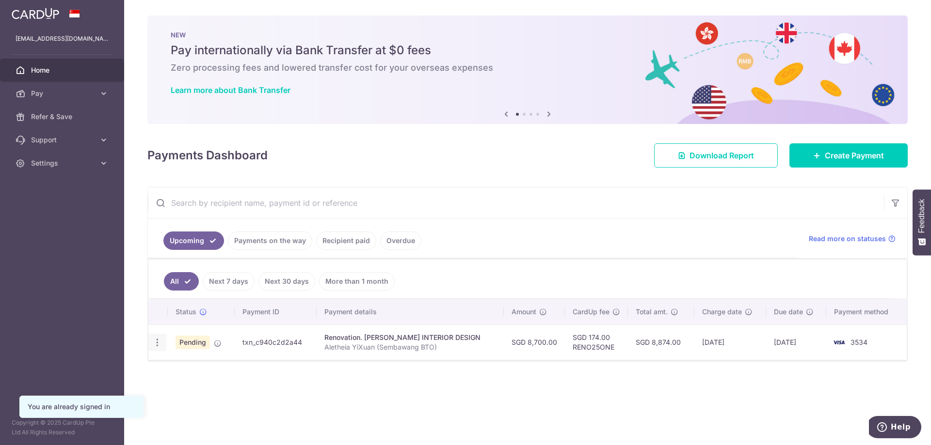
click at [161, 344] on icon "button" at bounding box center [157, 343] width 10 height 10
click at [433, 389] on div "Status Payment ID Payment details Amount CardUp fee Total amt. Charge date Due …" at bounding box center [527, 372] width 758 height 145
click at [392, 243] on link "Overdue" at bounding box center [400, 241] width 41 height 18
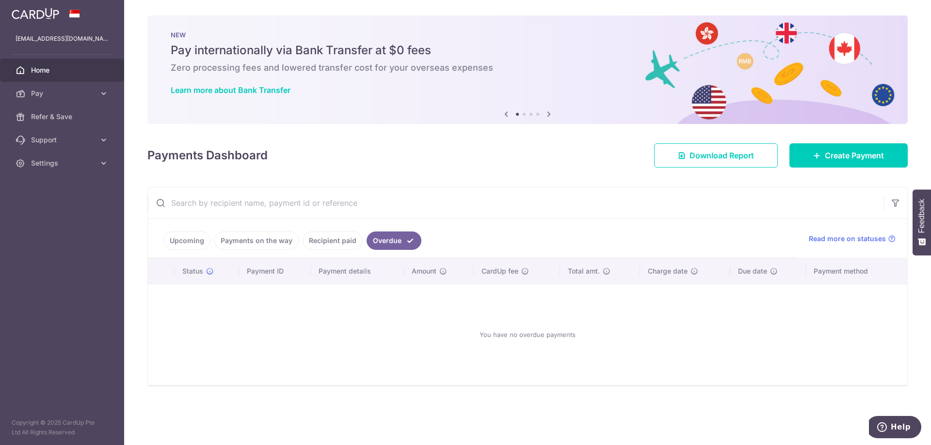
click at [356, 239] on link "Recipient paid" at bounding box center [332, 241] width 60 height 18
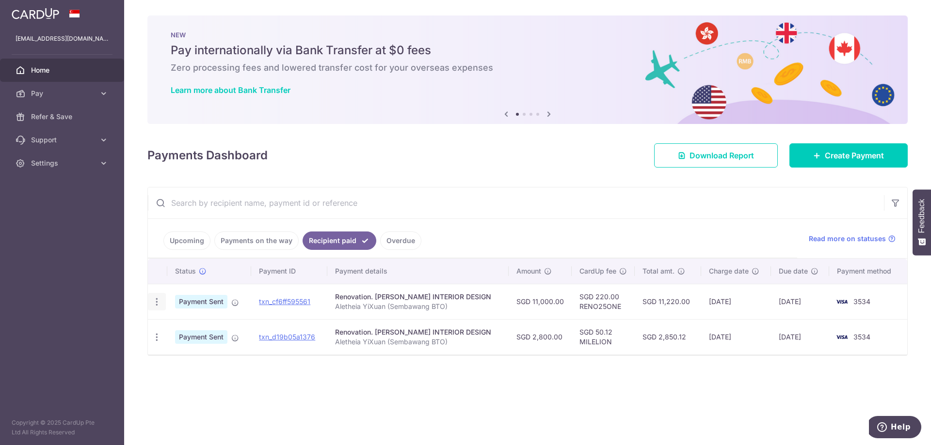
click at [159, 301] on tr "PDF Receipt Payment Sent txn_cf6ff595561 Renovation. LAM'S INTERIOR DESIGN Alet…" at bounding box center [527, 301] width 759 height 35
click at [155, 298] on icon "button" at bounding box center [157, 302] width 10 height 10
click at [177, 328] on span "PDF Receipt" at bounding box center [208, 329] width 66 height 10
click at [329, 386] on div "× Pause Schedule Pause all future payments in this series Pause just this one p…" at bounding box center [527, 222] width 807 height 445
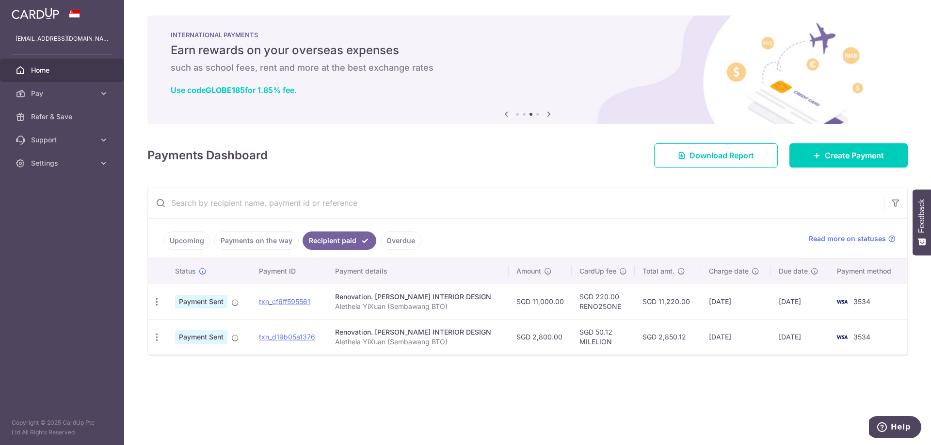
click at [174, 249] on link "Upcoming" at bounding box center [186, 241] width 47 height 18
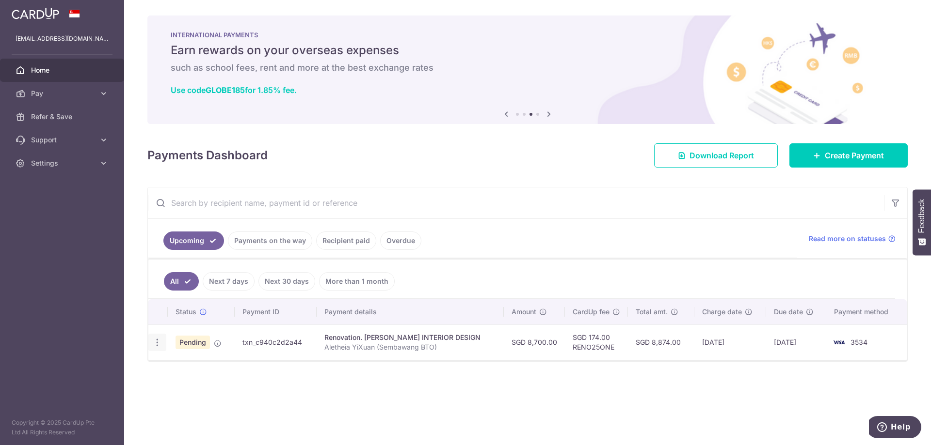
click at [160, 344] on icon "button" at bounding box center [157, 343] width 10 height 10
click at [180, 417] on span "Upload doc" at bounding box center [209, 417] width 66 height 12
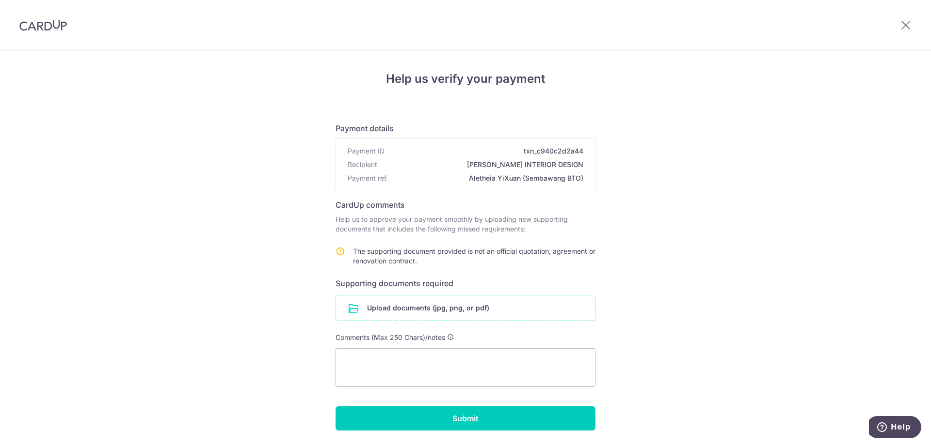
click at [399, 310] on input "file" at bounding box center [465, 308] width 259 height 25
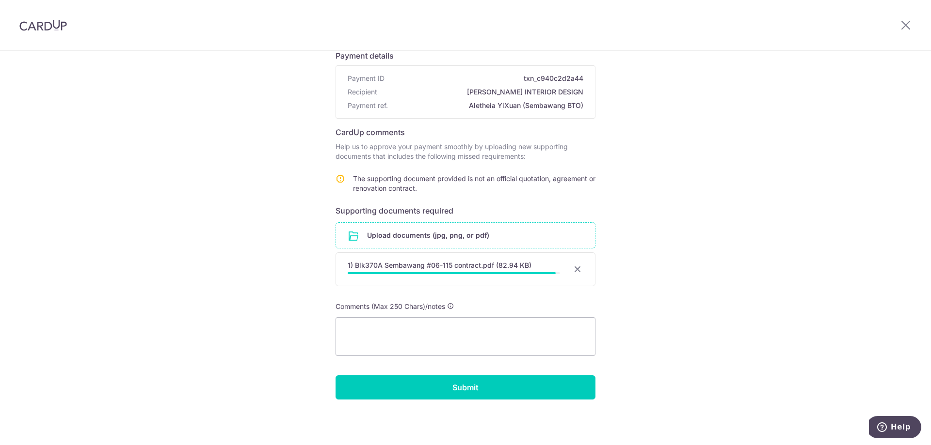
scroll to position [71, 0]
click at [433, 338] on textarea at bounding box center [465, 336] width 260 height 39
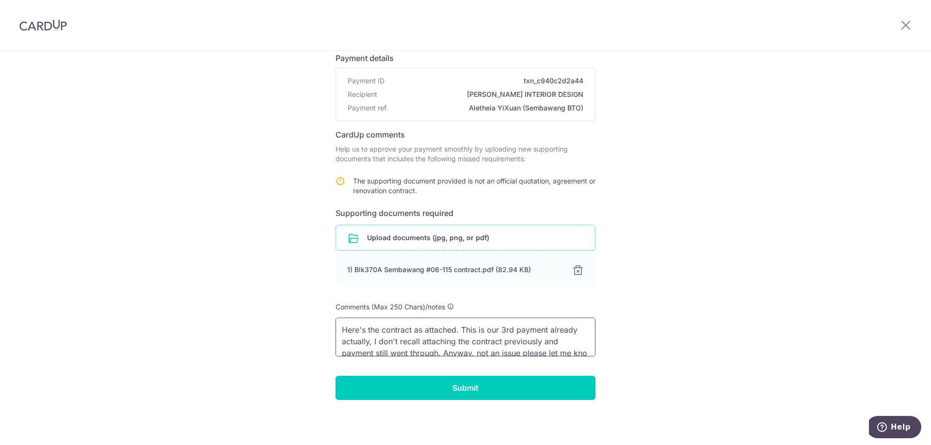
scroll to position [20, 0]
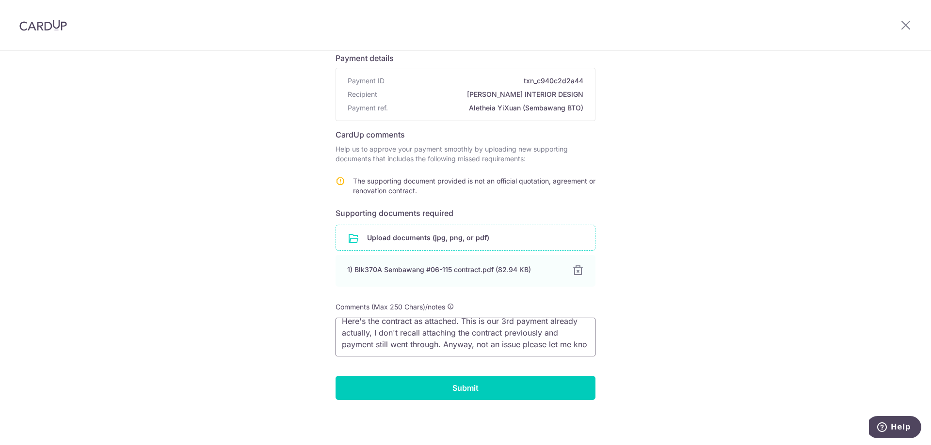
drag, startPoint x: 370, startPoint y: 344, endPoint x: 656, endPoint y: 373, distance: 287.4
click at [656, 373] on div "Help us verify your payment Payment details Payment ID txn_c940c2d2a44 Recipien…" at bounding box center [465, 213] width 931 height 465
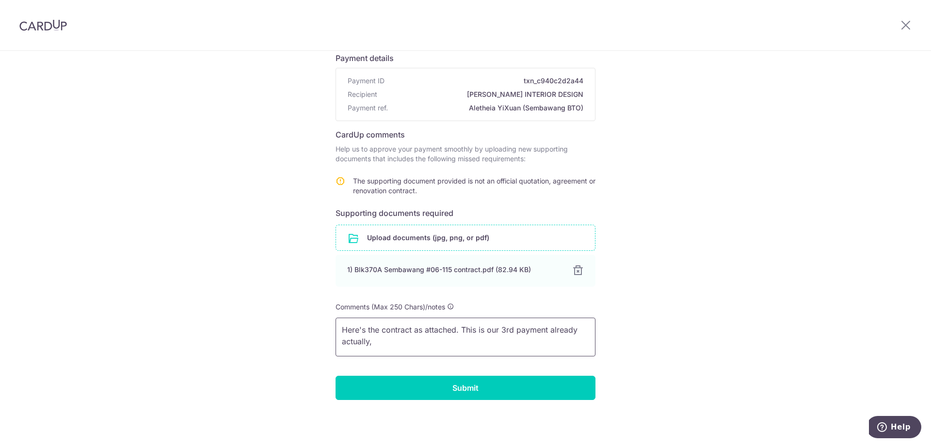
scroll to position [0, 0]
type textarea "Here's the contract as attached. This is our 3rd payment already actually."
click at [434, 390] on input "Submit" at bounding box center [465, 388] width 260 height 24
